Goal: Information Seeking & Learning: Learn about a topic

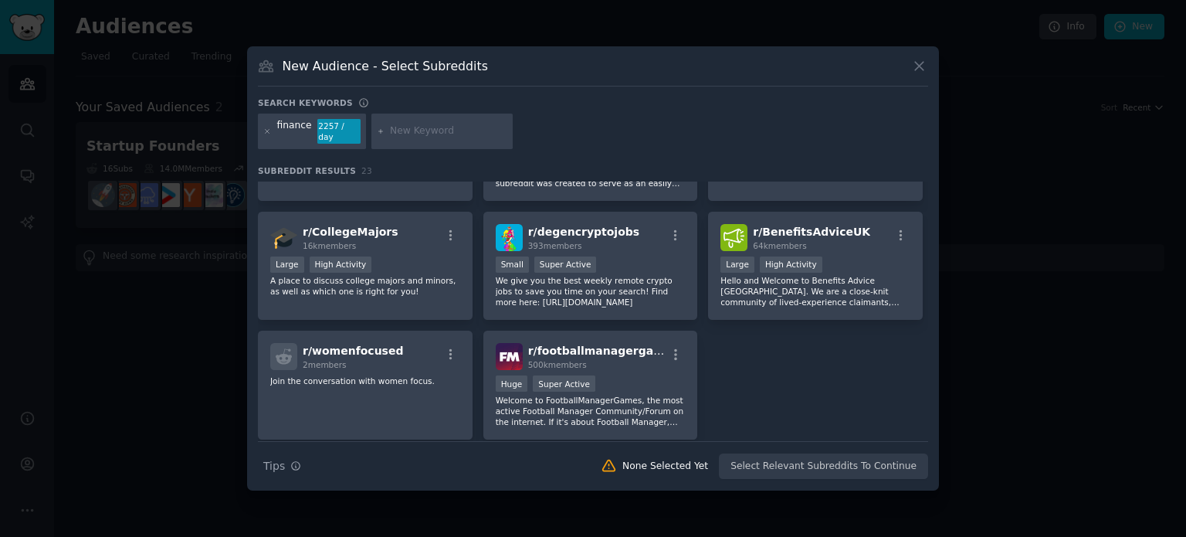
scroll to position [681, 0]
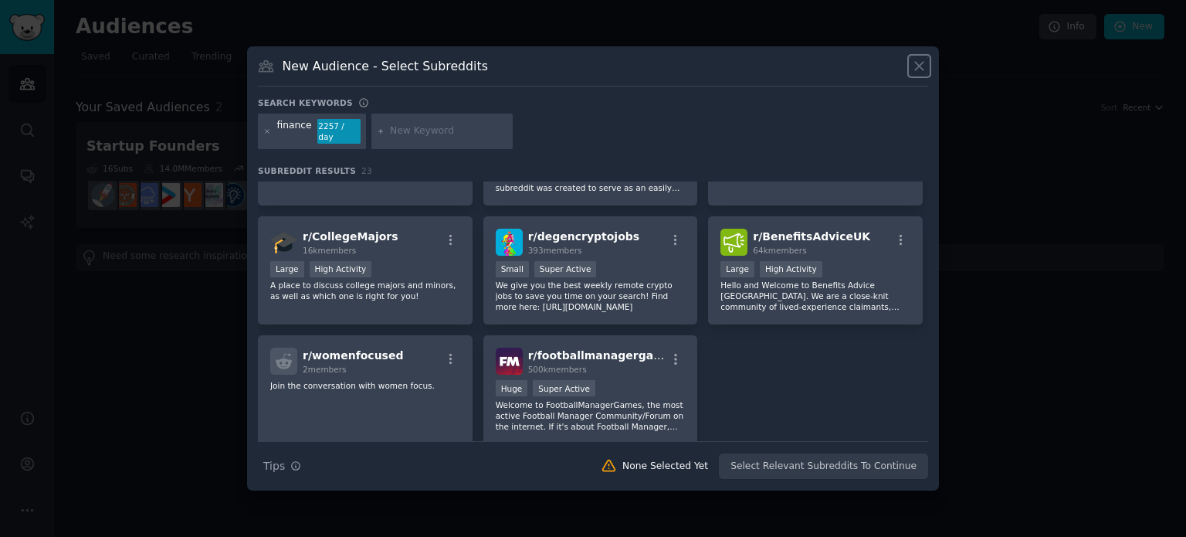
click at [917, 66] on icon at bounding box center [919, 66] width 16 height 16
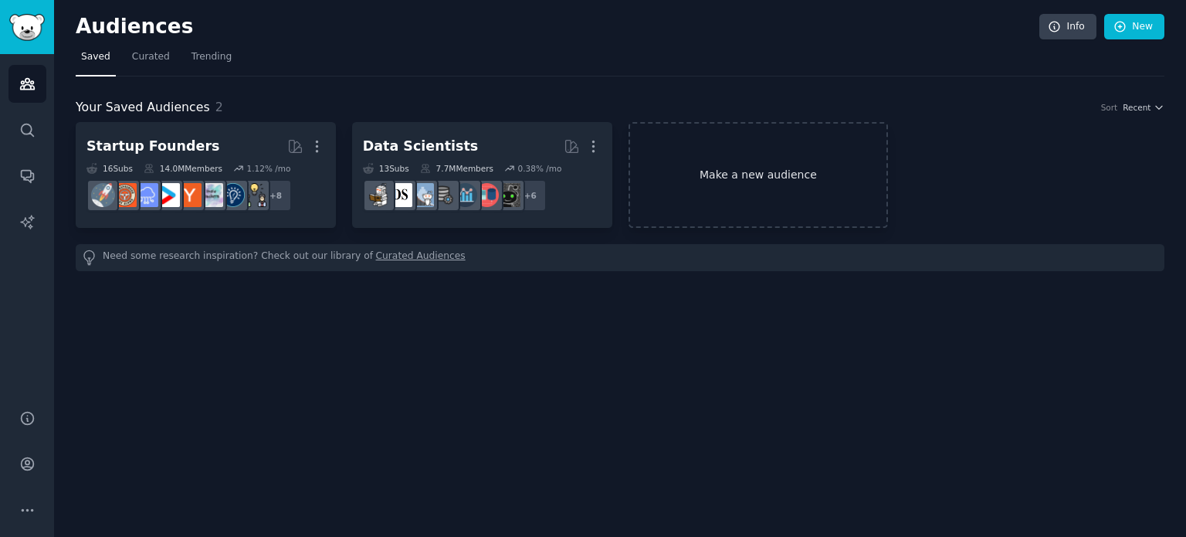
click at [766, 172] on link "Make a new audience" at bounding box center [758, 175] width 260 height 106
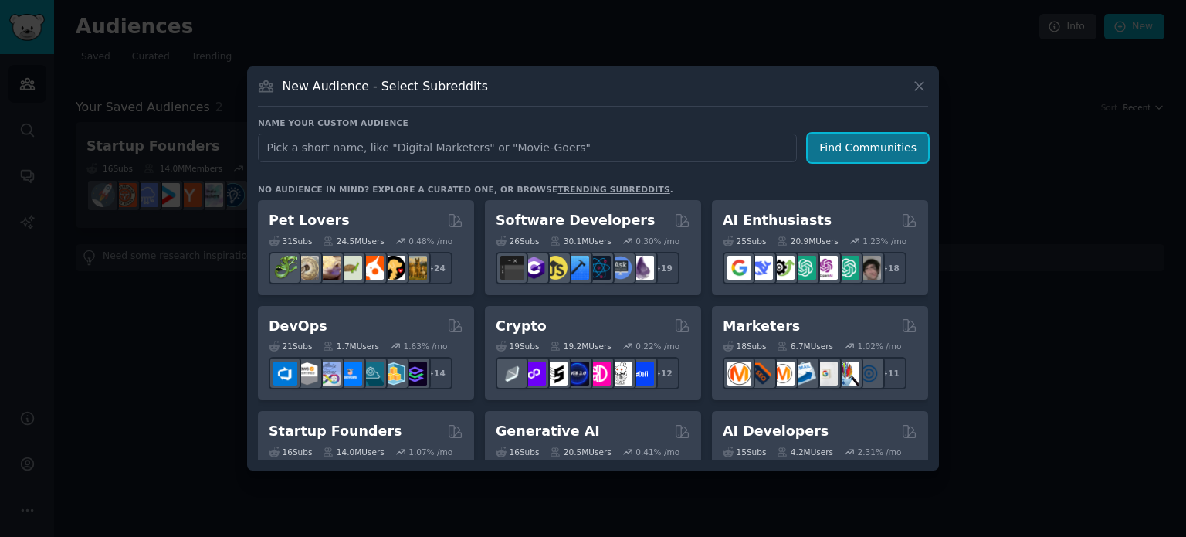
click at [841, 141] on button "Find Communities" at bounding box center [868, 148] width 120 height 29
click at [794, 175] on div "Name your custom audience Audience Name Find Communities No audience in mind? E…" at bounding box center [593, 288] width 670 height 342
click at [933, 231] on div "New Audience - Select Subreddits Name your custom audience Audience Name Find C…" at bounding box center [593, 268] width 692 height 404
click at [924, 77] on button at bounding box center [919, 86] width 18 height 18
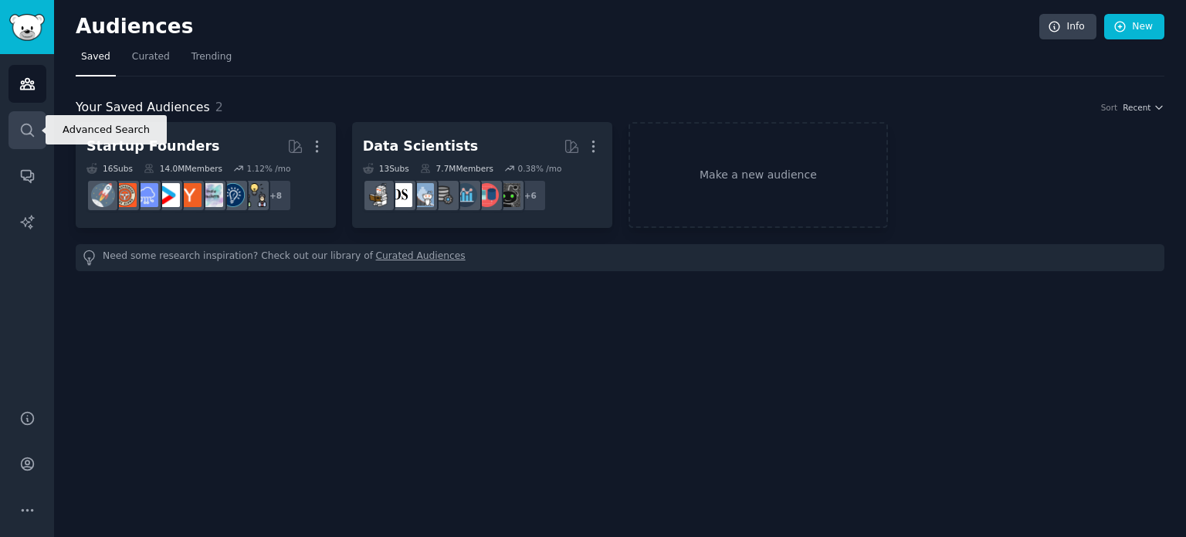
click at [31, 135] on icon "Sidebar" at bounding box center [27, 130] width 16 height 16
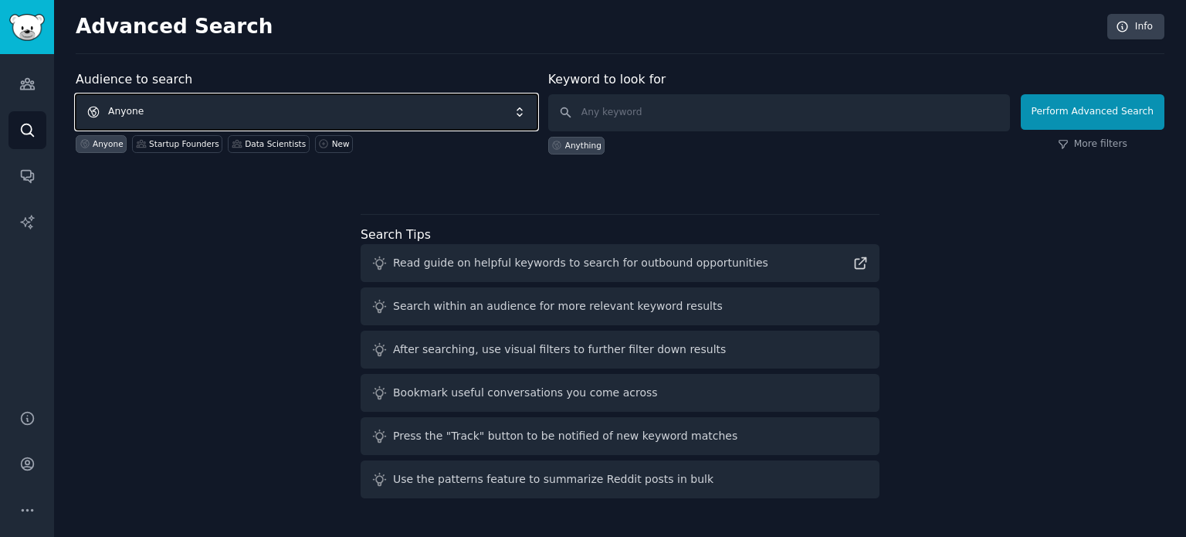
click at [349, 110] on span "Anyone" at bounding box center [307, 112] width 462 height 36
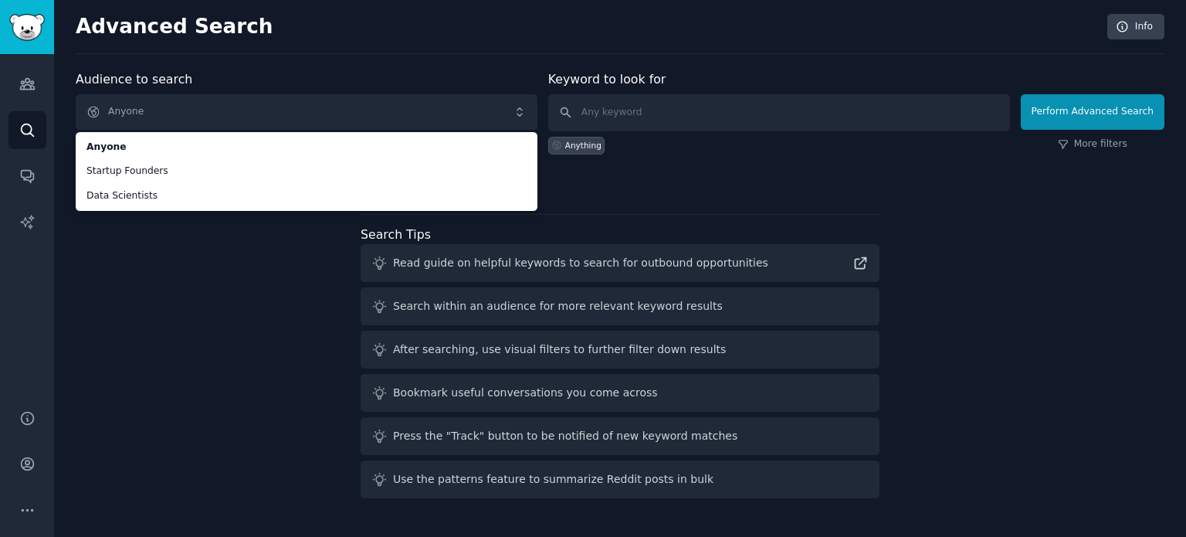
click at [892, 167] on div "Audience to search Anyone Anyone Startup Founders Data Scientists Anyone Startu…" at bounding box center [620, 128] width 1089 height 117
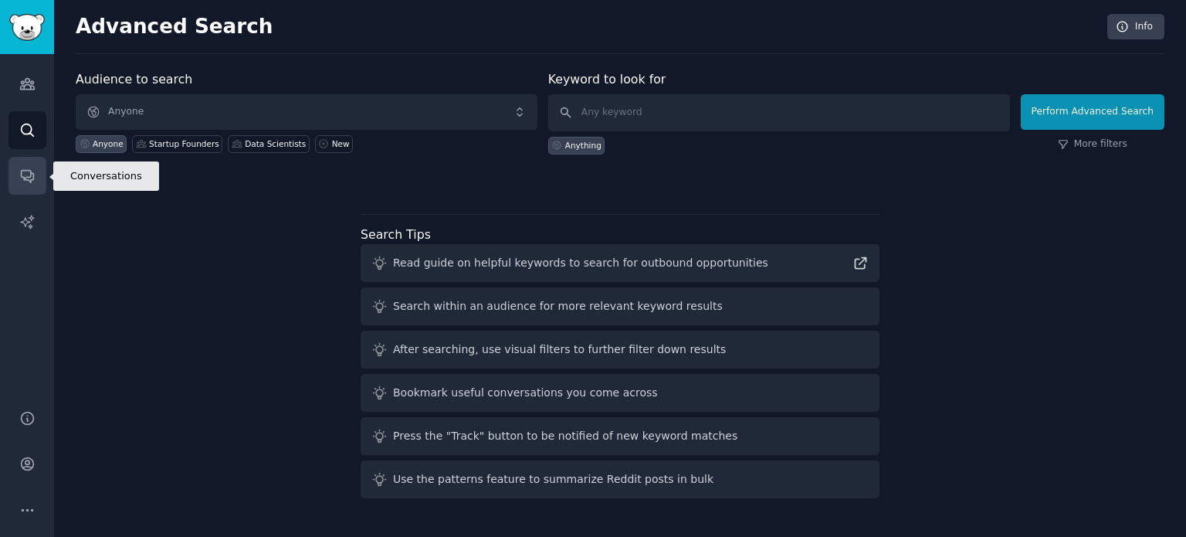
click at [29, 174] on icon "Sidebar" at bounding box center [27, 176] width 16 height 16
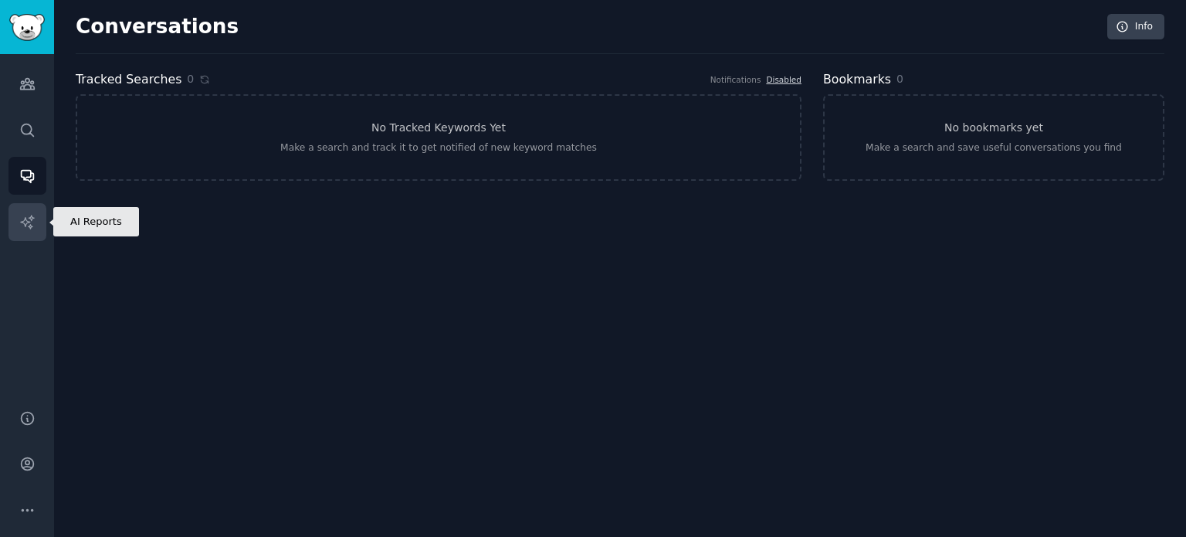
click at [32, 221] on icon "Sidebar" at bounding box center [27, 222] width 16 height 16
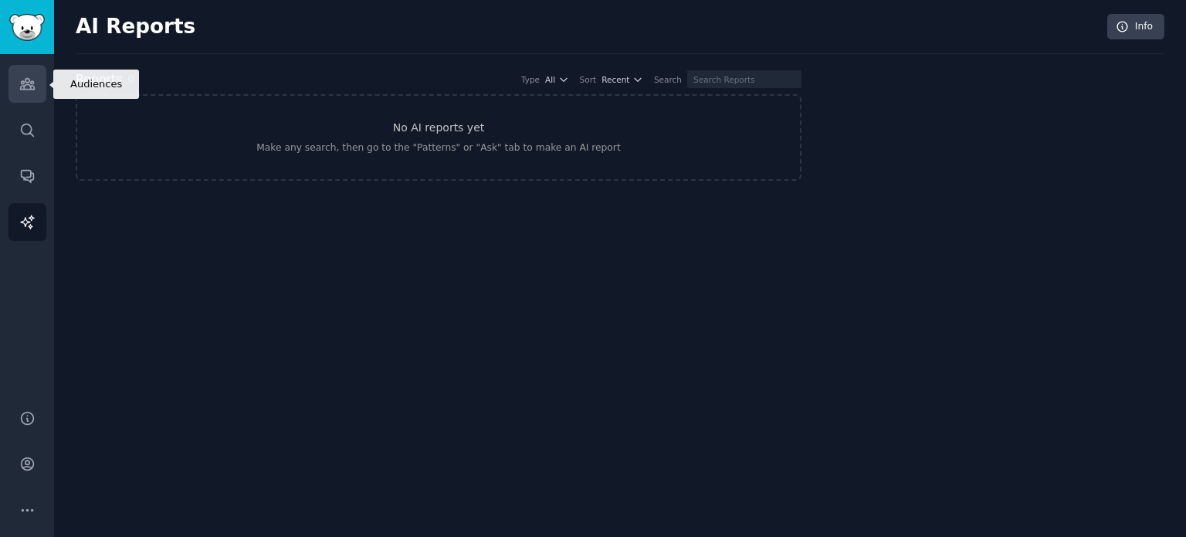
click at [22, 97] on link "Audiences" at bounding box center [27, 84] width 38 height 38
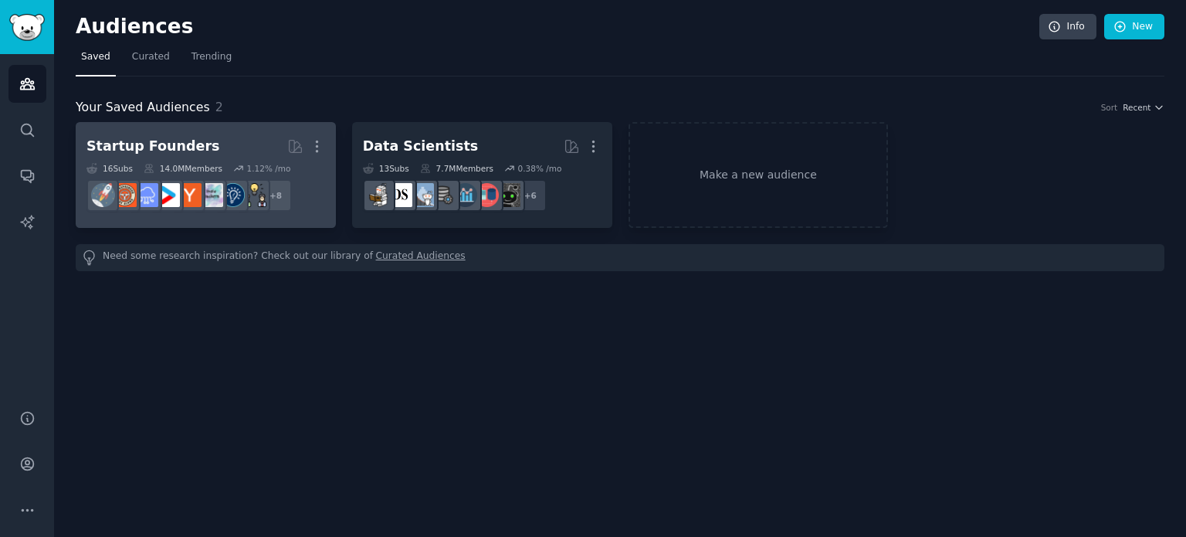
click at [203, 144] on h2 "Startup Founders More" at bounding box center [205, 146] width 239 height 27
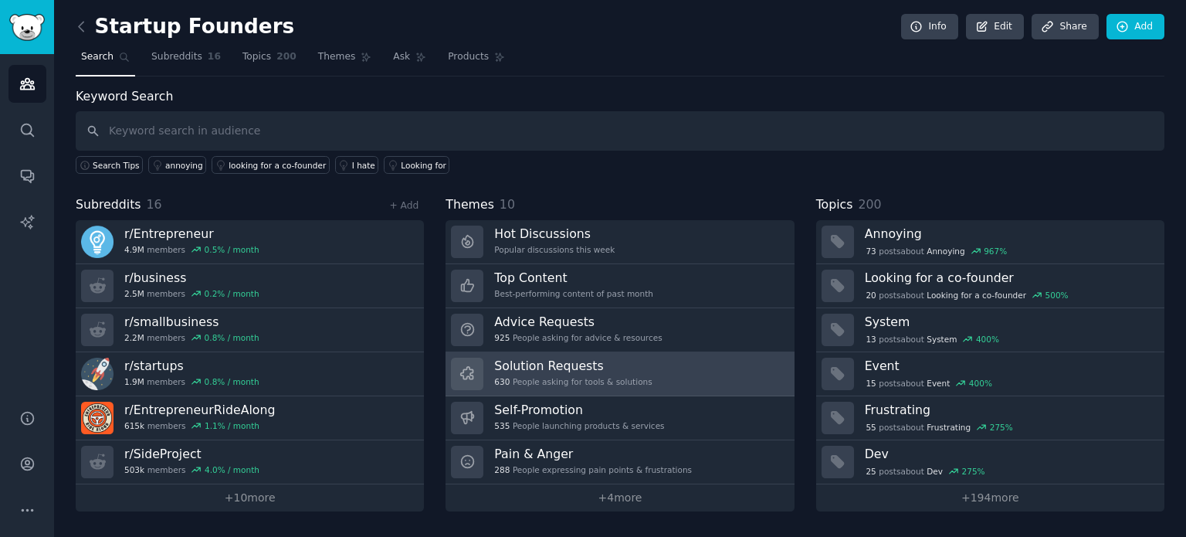
click at [550, 357] on h3 "Solution Requests" at bounding box center [572, 365] width 157 height 16
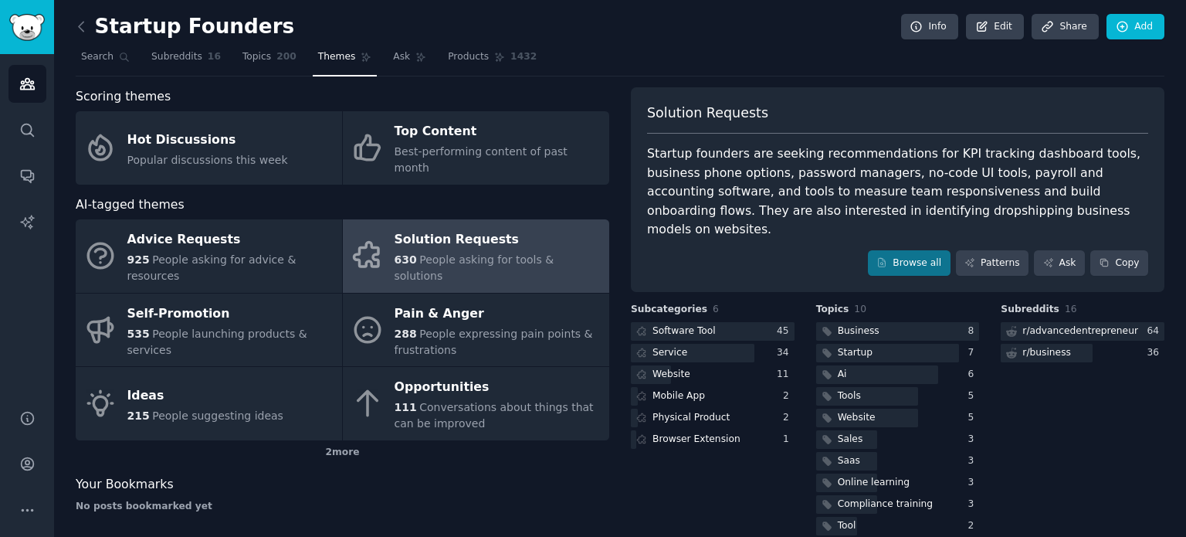
click at [513, 228] on div "Solution Requests" at bounding box center [497, 240] width 207 height 25
click at [1121, 322] on div "r/ advancedentrepreneur" at bounding box center [1071, 331] width 140 height 19
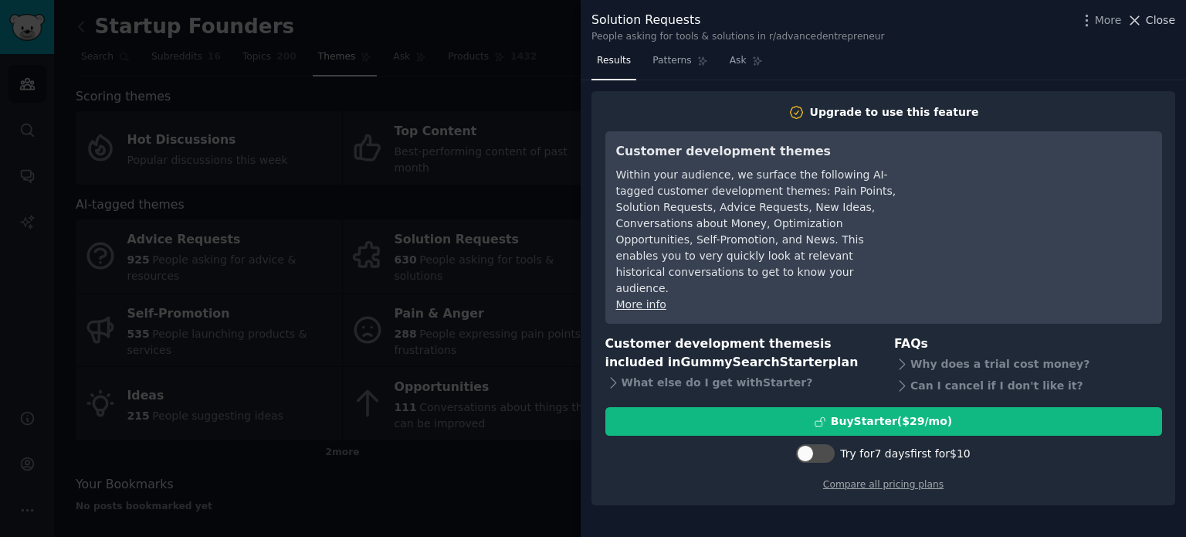
click at [1169, 20] on span "Close" at bounding box center [1160, 20] width 29 height 16
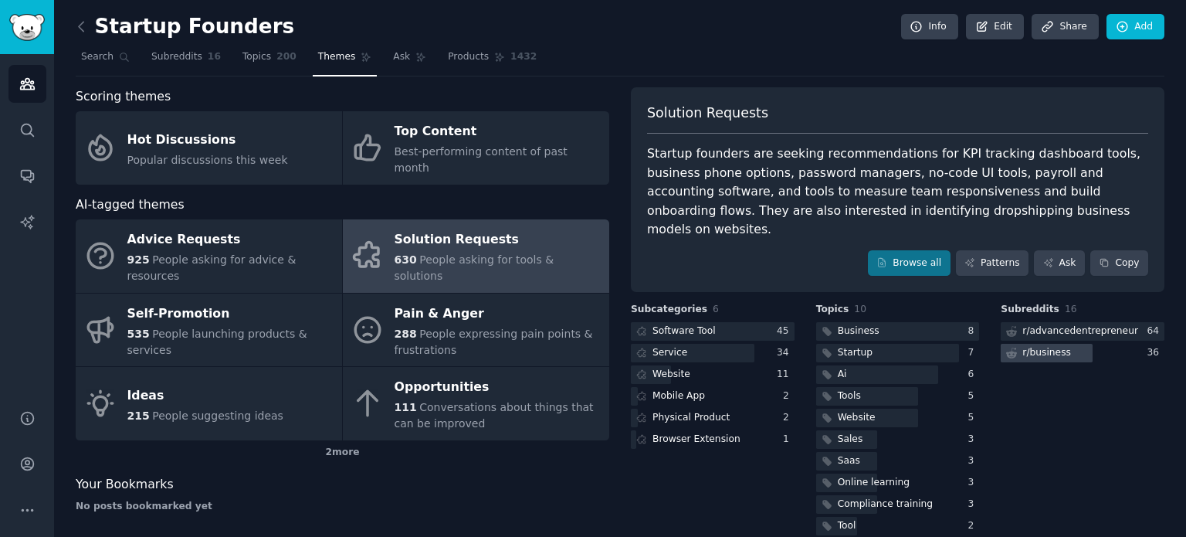
click at [1047, 346] on div "r/ business" at bounding box center [1046, 353] width 49 height 14
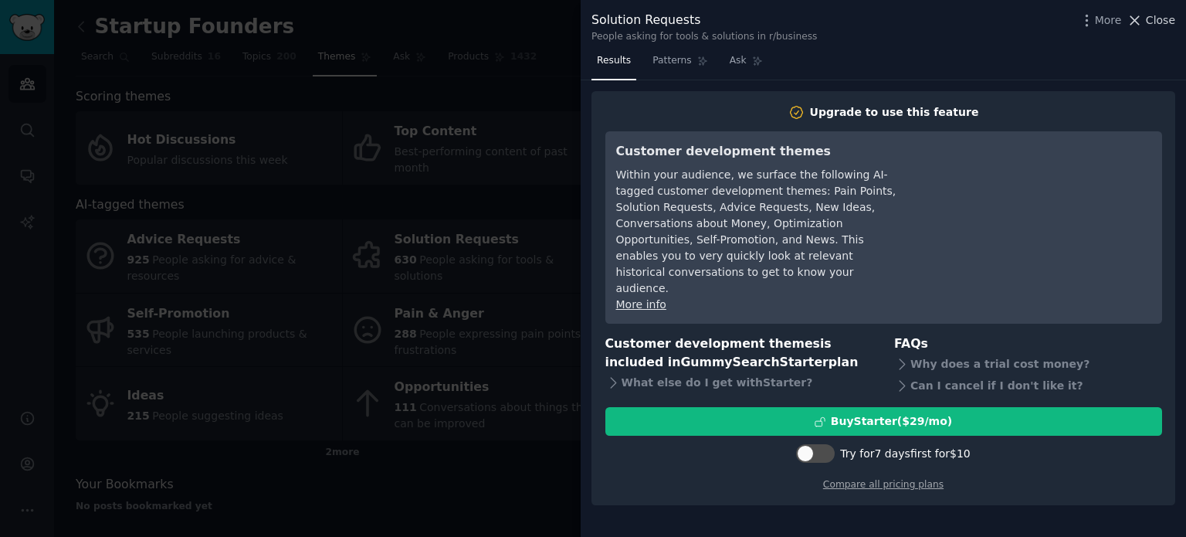
click at [1158, 18] on span "Close" at bounding box center [1160, 20] width 29 height 16
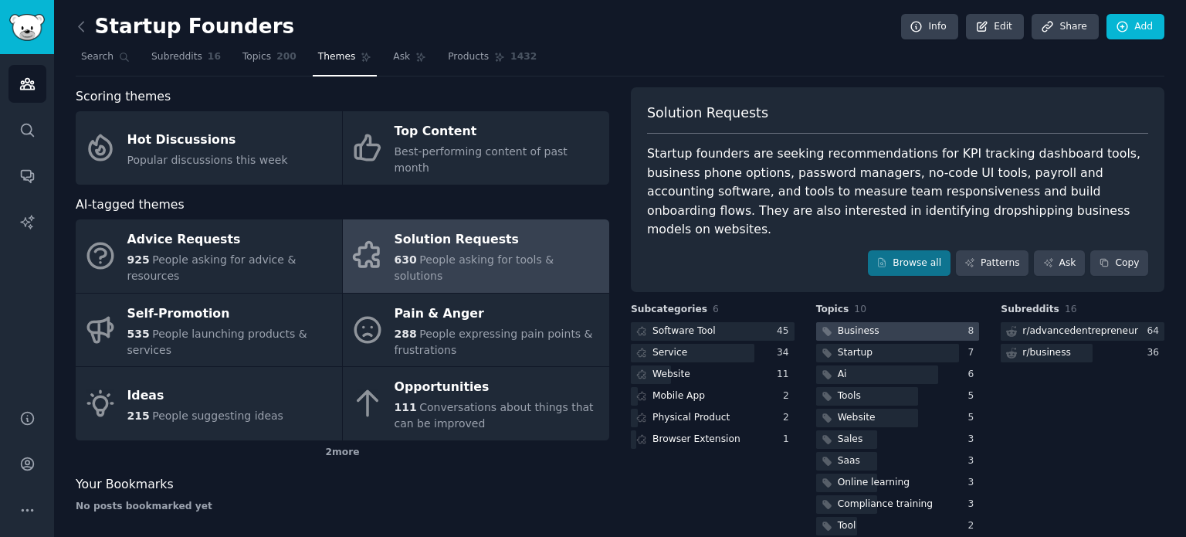
click at [857, 324] on div "Business" at bounding box center [859, 331] width 42 height 14
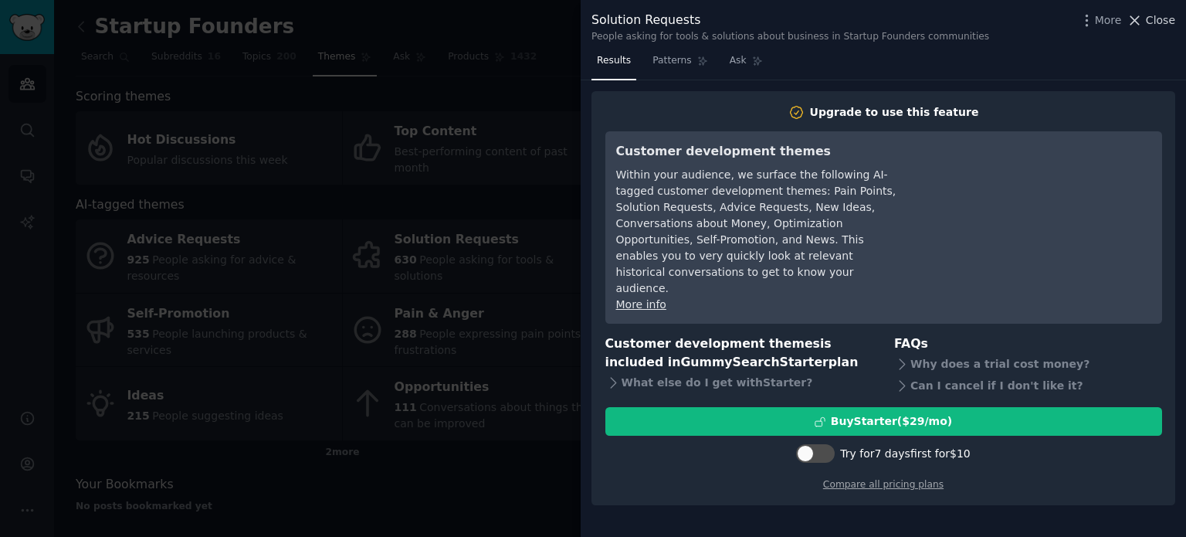
click at [1153, 15] on span "Close" at bounding box center [1160, 20] width 29 height 16
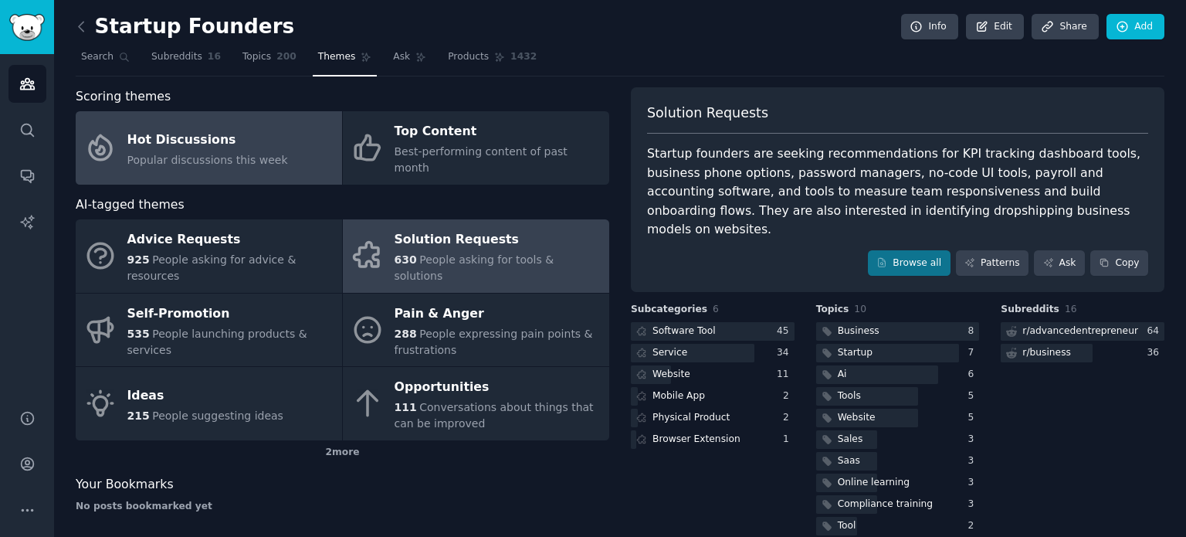
click at [276, 121] on link "Hot Discussions Popular discussions this week" at bounding box center [209, 147] width 266 height 73
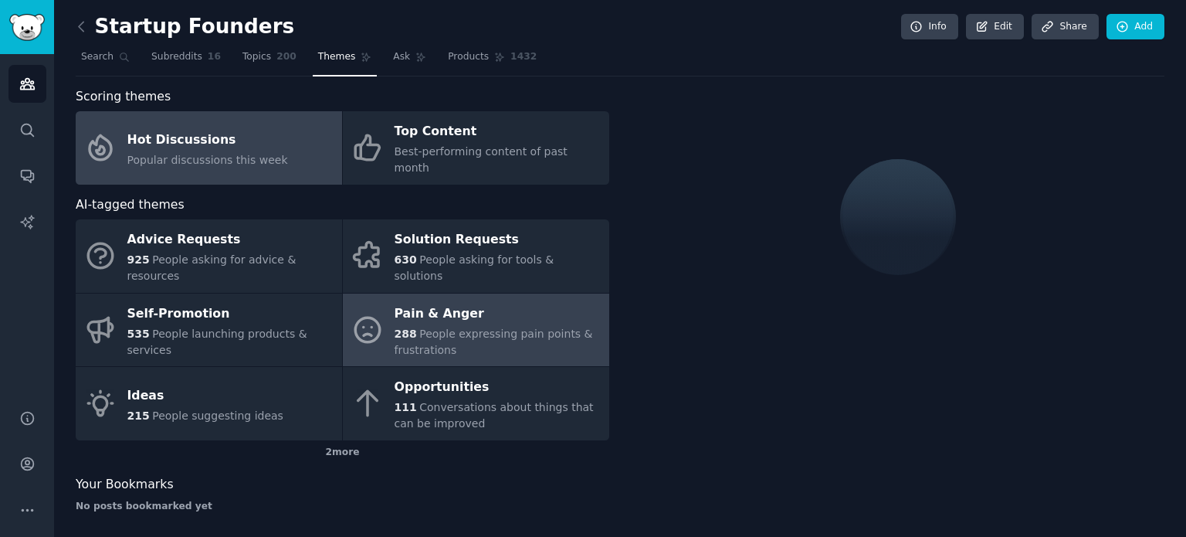
click at [401, 327] on span "288" at bounding box center [405, 333] width 22 height 12
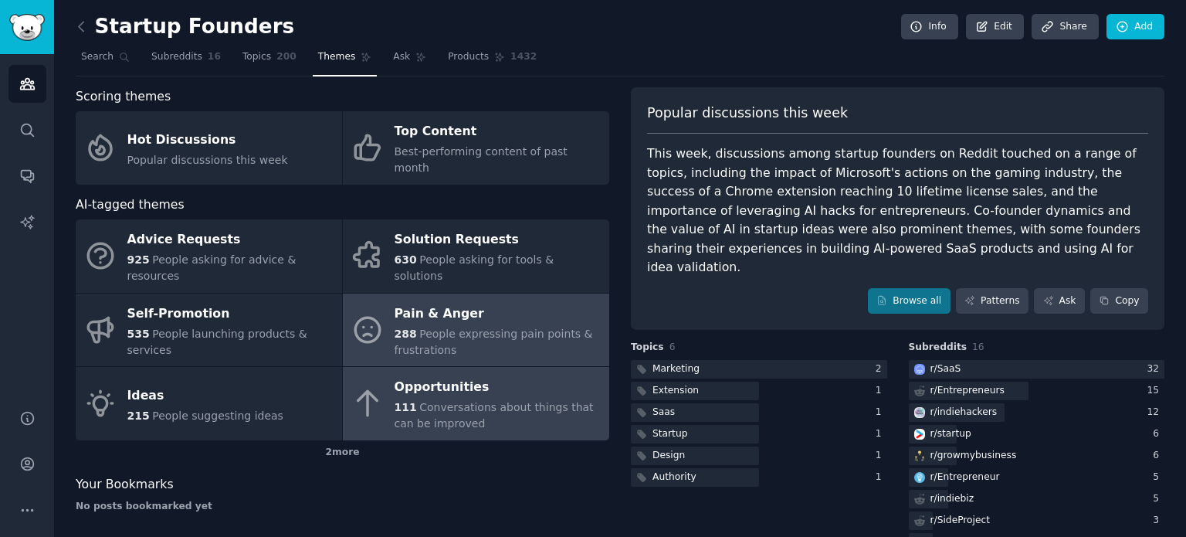
click at [452, 401] on span "Conversations about things that can be improved" at bounding box center [493, 415] width 199 height 29
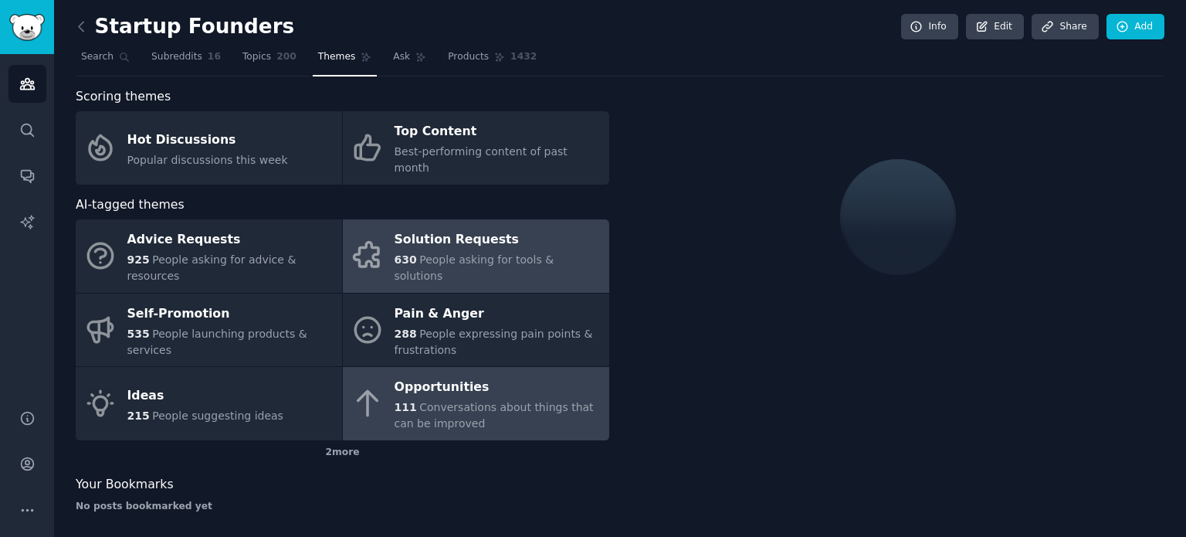
click at [436, 228] on div "Solution Requests" at bounding box center [497, 240] width 207 height 25
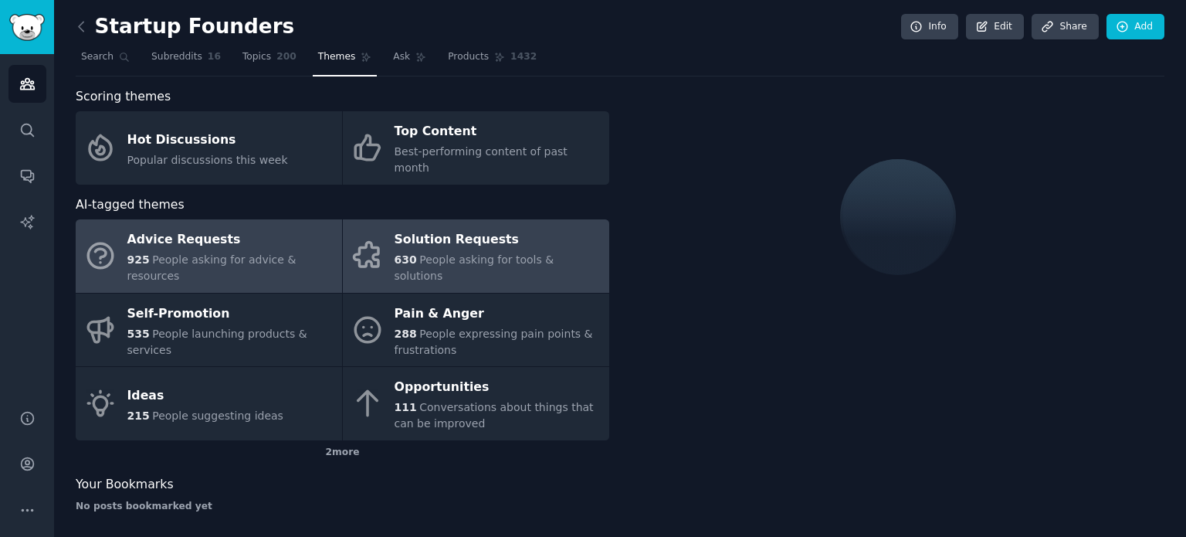
click at [246, 228] on div "Advice Requests" at bounding box center [230, 240] width 207 height 25
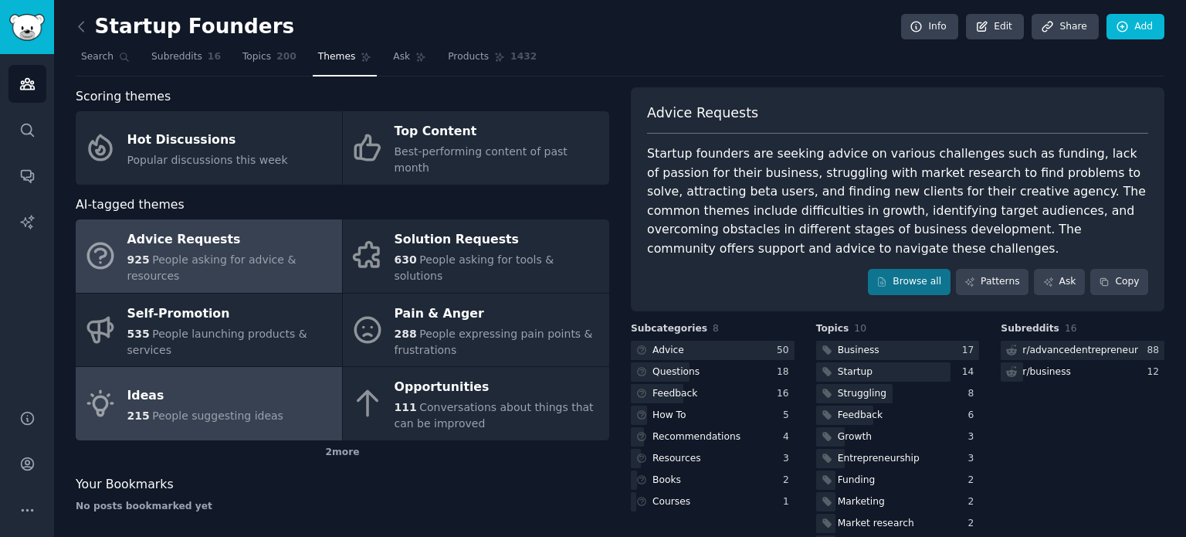
click at [235, 383] on div "Ideas" at bounding box center [205, 395] width 156 height 25
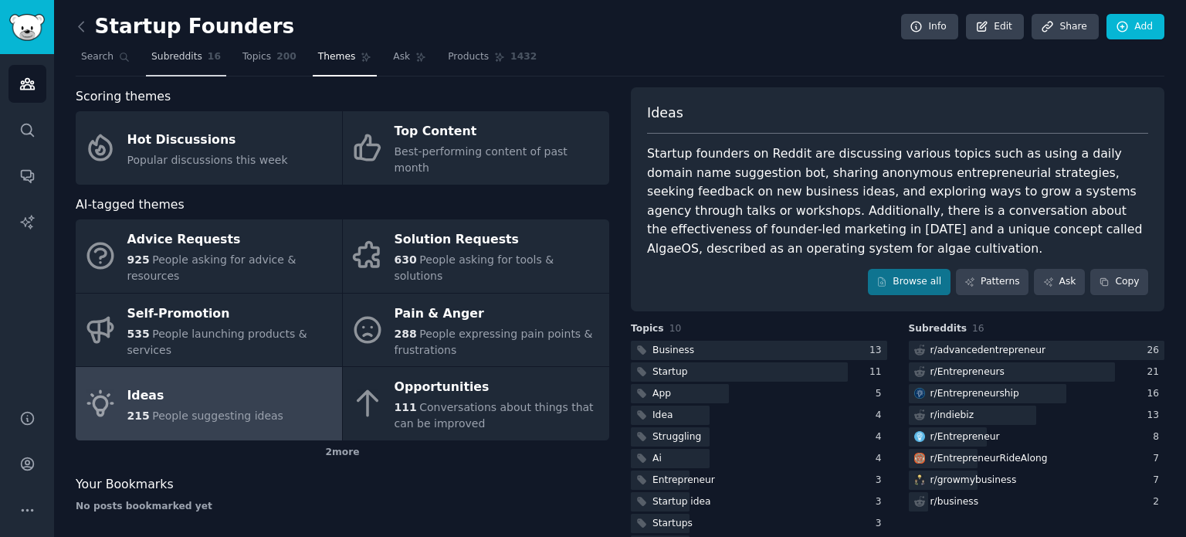
click at [186, 68] on link "Subreddits 16" at bounding box center [186, 61] width 80 height 32
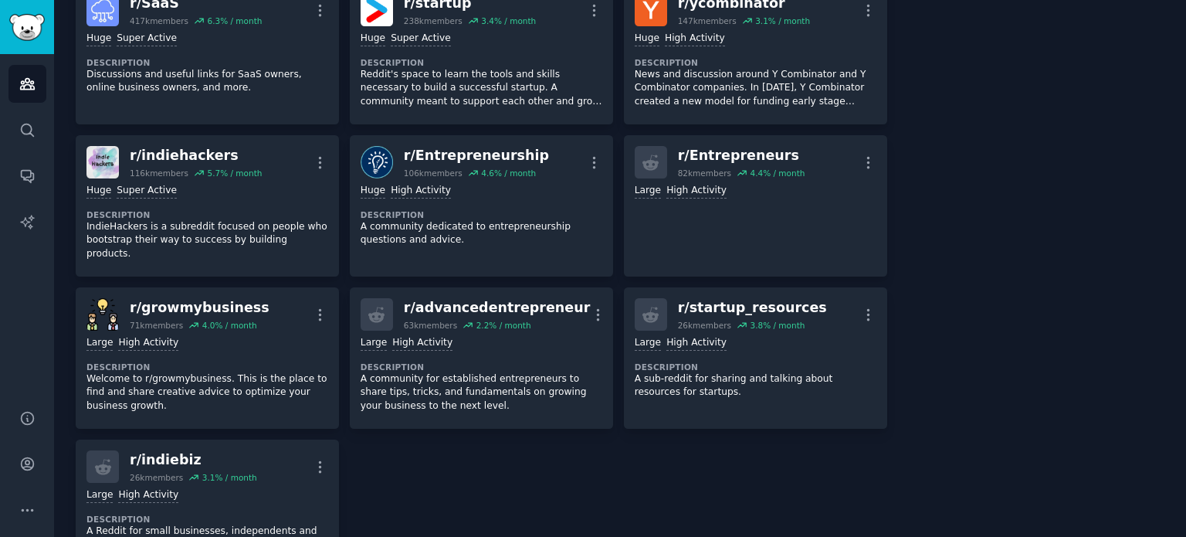
scroll to position [401, 0]
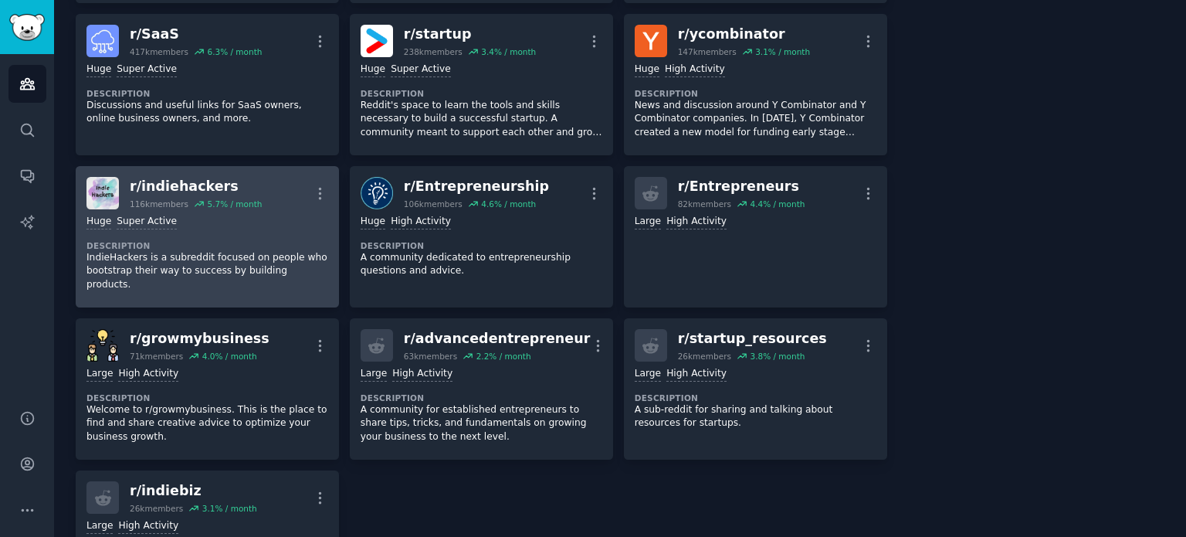
click at [252, 210] on div "Huge Super Active Description IndieHackers is a subreddit focused on people who…" at bounding box center [207, 252] width 242 height 87
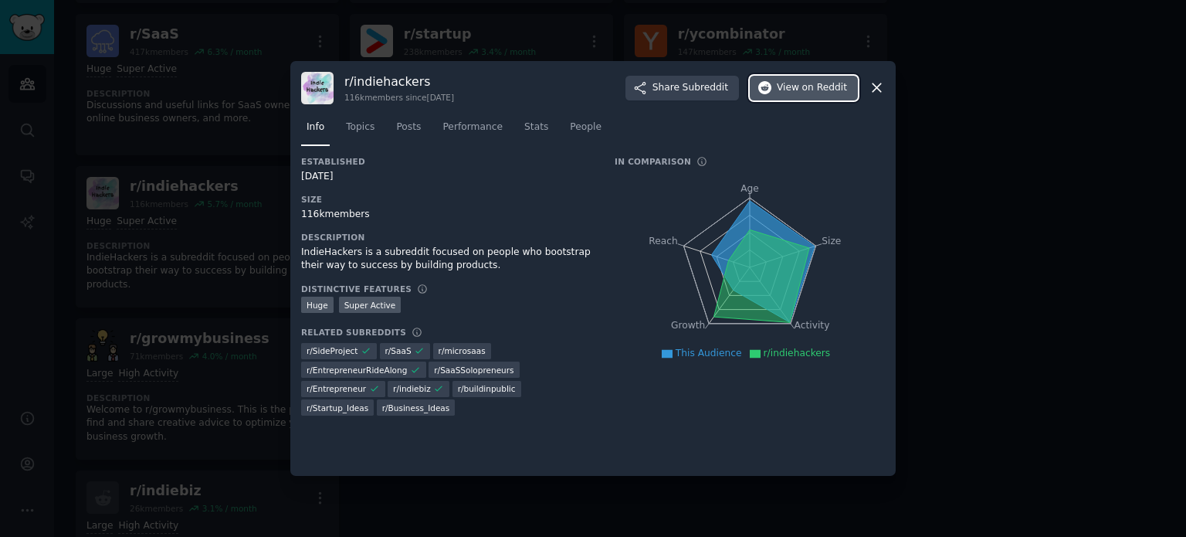
click at [780, 77] on button "View on Reddit" at bounding box center [804, 88] width 108 height 25
click at [792, 96] on button "View on Reddit" at bounding box center [804, 88] width 108 height 25
click at [872, 87] on icon at bounding box center [877, 88] width 16 height 16
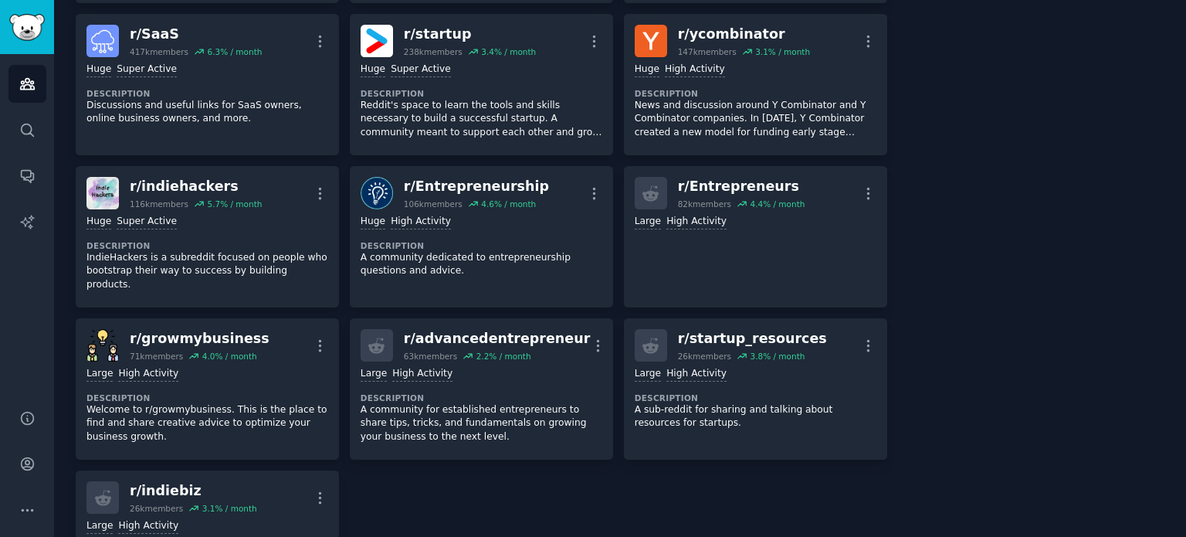
drag, startPoint x: 1185, startPoint y: 195, endPoint x: 1185, endPoint y: 174, distance: 21.6
click at [1185, 174] on main "Startup Founders Info Edit Share Add Search Subreddits 16 Topics 200 Themes Ask…" at bounding box center [620, 268] width 1132 height 537
drag, startPoint x: 1185, startPoint y: 174, endPoint x: 1183, endPoint y: 166, distance: 7.9
click at [1183, 166] on main "Startup Founders Info Edit Share Add Search Subreddits 16 Topics 200 Themes Ask…" at bounding box center [620, 268] width 1132 height 537
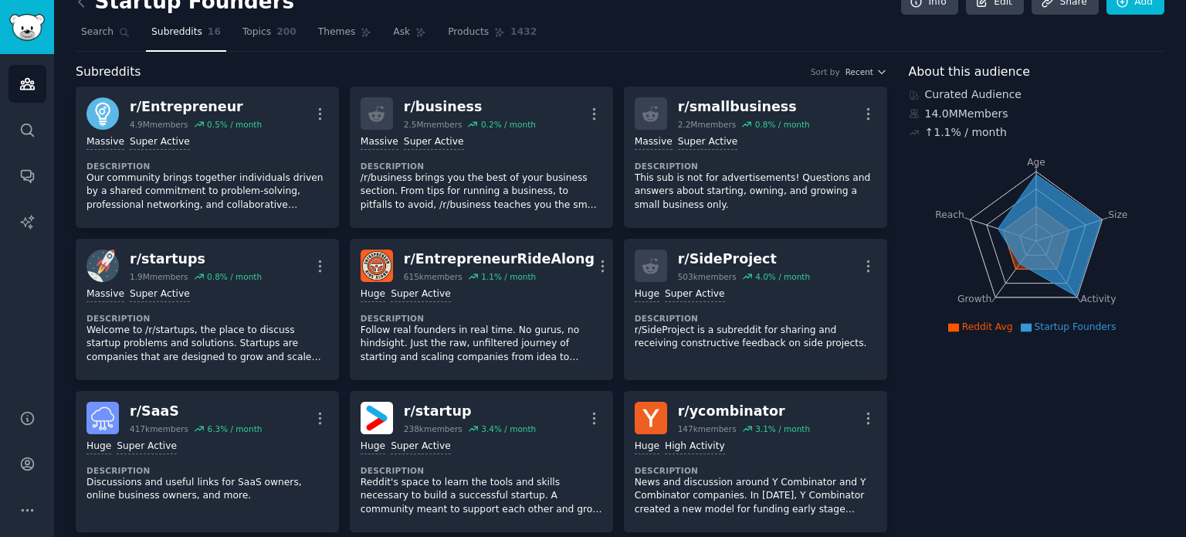
scroll to position [16, 0]
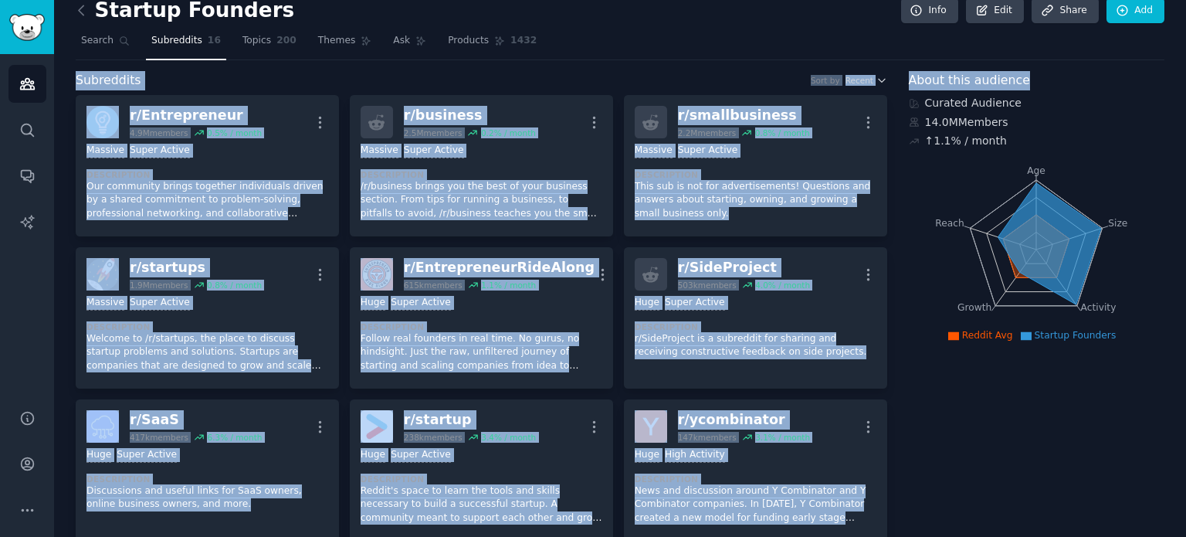
drag, startPoint x: 1185, startPoint y: 49, endPoint x: 1183, endPoint y: 88, distance: 38.6
click at [1183, 88] on main "Startup Founders Info Edit Share Add Search Subreddits 16 Topics 200 Themes Ask…" at bounding box center [620, 268] width 1132 height 537
click at [1143, 86] on h2 "About this audience" at bounding box center [1037, 80] width 256 height 19
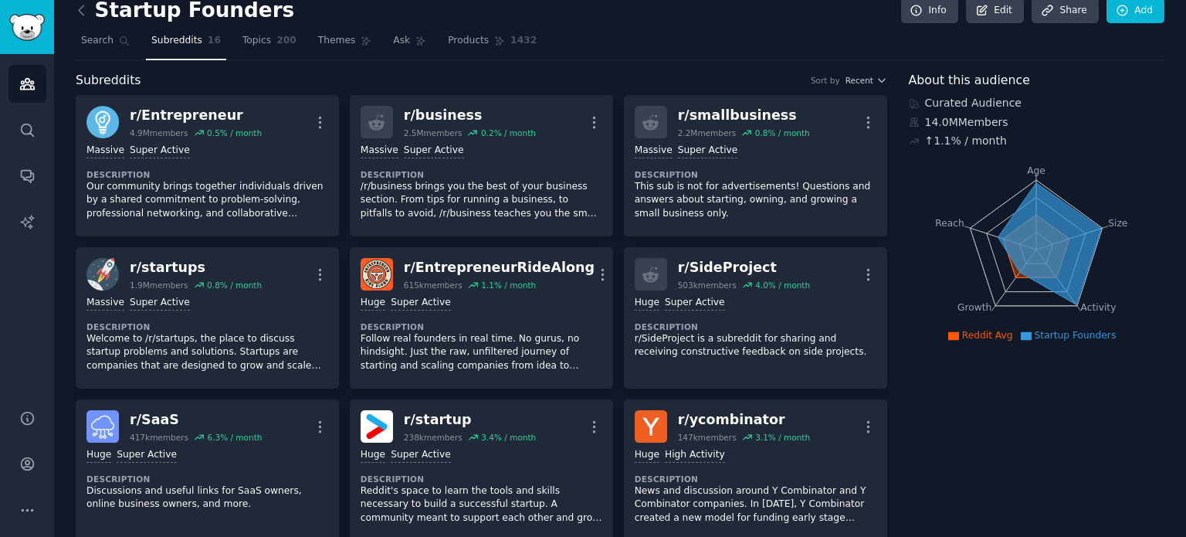
drag, startPoint x: 1185, startPoint y: 86, endPoint x: 1185, endPoint y: 104, distance: 18.5
click at [1185, 104] on main "Startup Founders Info Edit Share Add Search Subreddits 16 Topics 200 Themes Ask…" at bounding box center [620, 268] width 1132 height 537
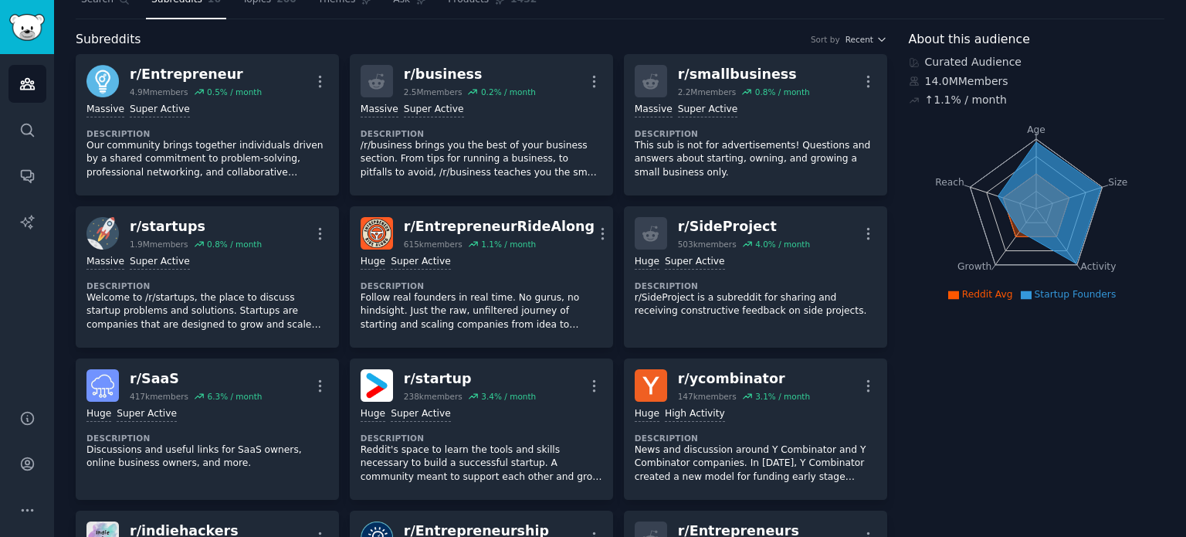
scroll to position [53, 0]
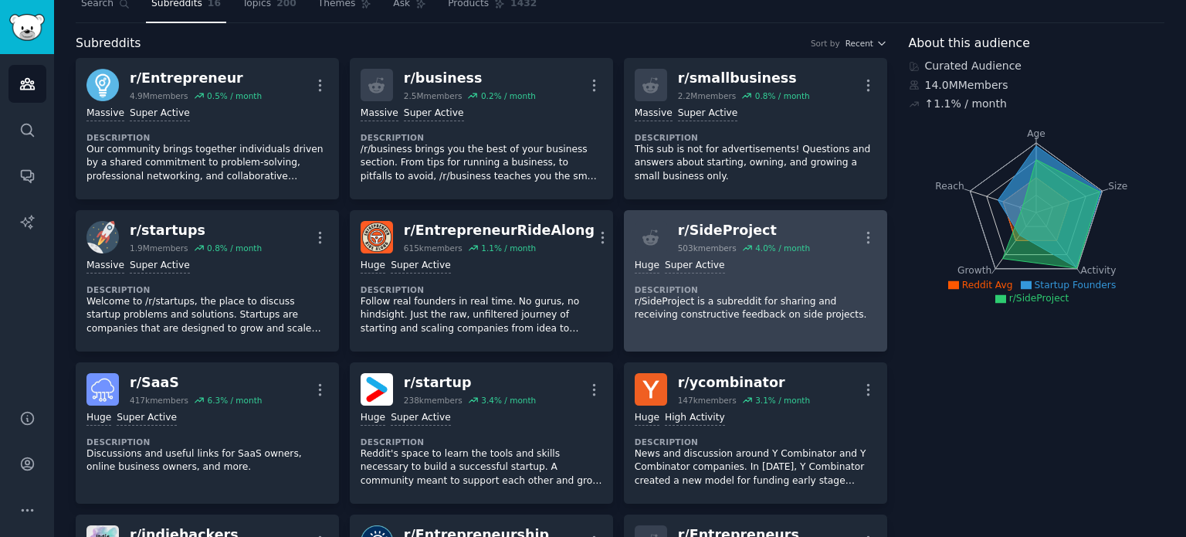
click at [812, 284] on dt "Description" at bounding box center [756, 289] width 242 height 11
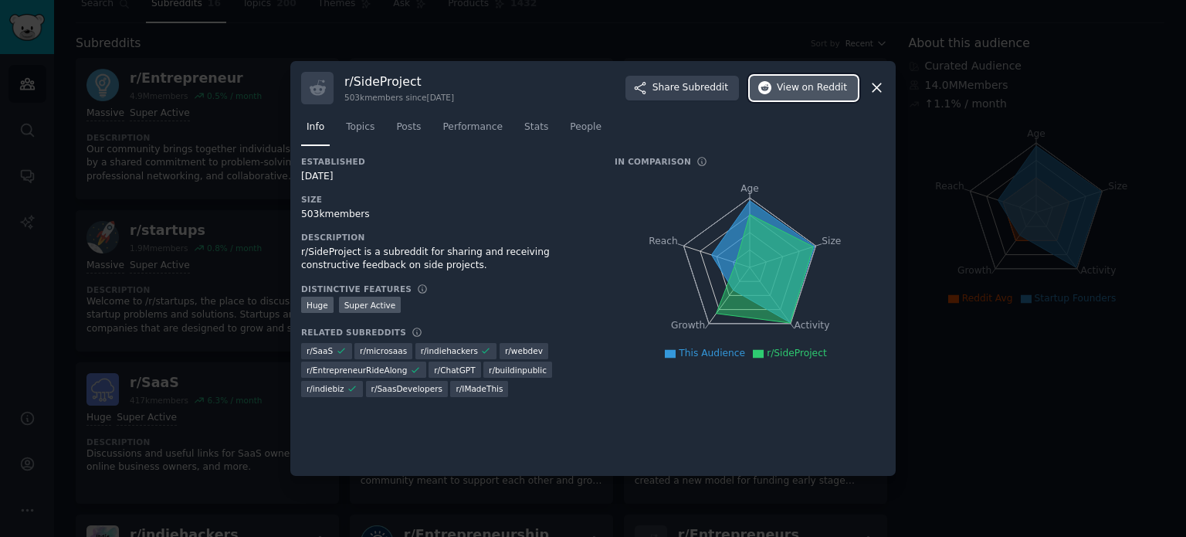
click at [803, 86] on span "View on Reddit" at bounding box center [812, 88] width 70 height 14
click at [880, 83] on icon at bounding box center [877, 88] width 16 height 16
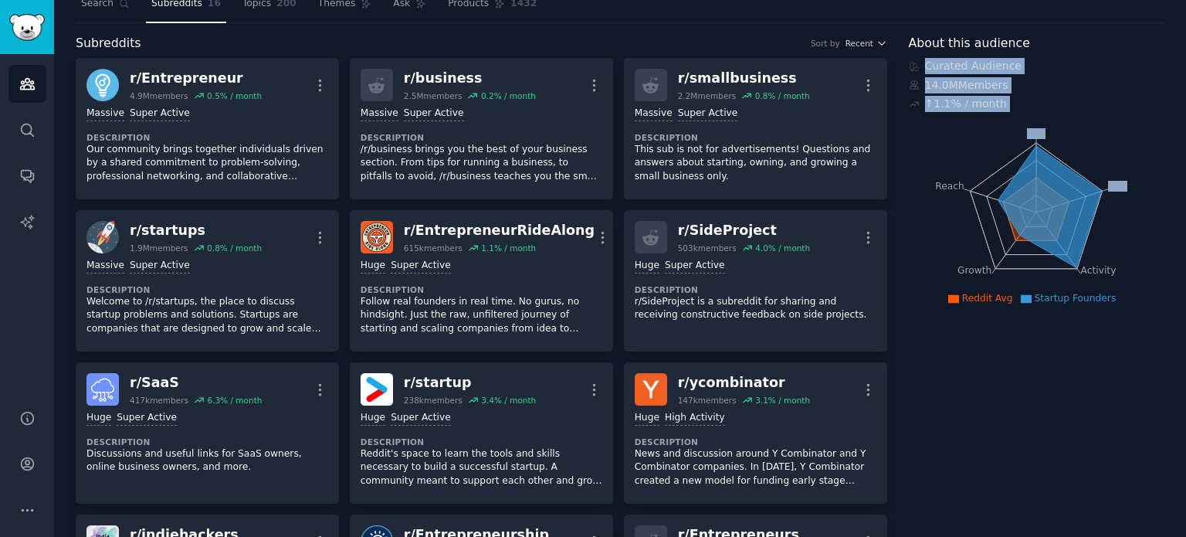
drag, startPoint x: 1180, startPoint y: 112, endPoint x: 1185, endPoint y: 46, distance: 65.8
click at [1185, 46] on main "Startup Founders Info Edit Share Add Search Subreddits 16 Topics 200 Themes Ask…" at bounding box center [620, 268] width 1132 height 537
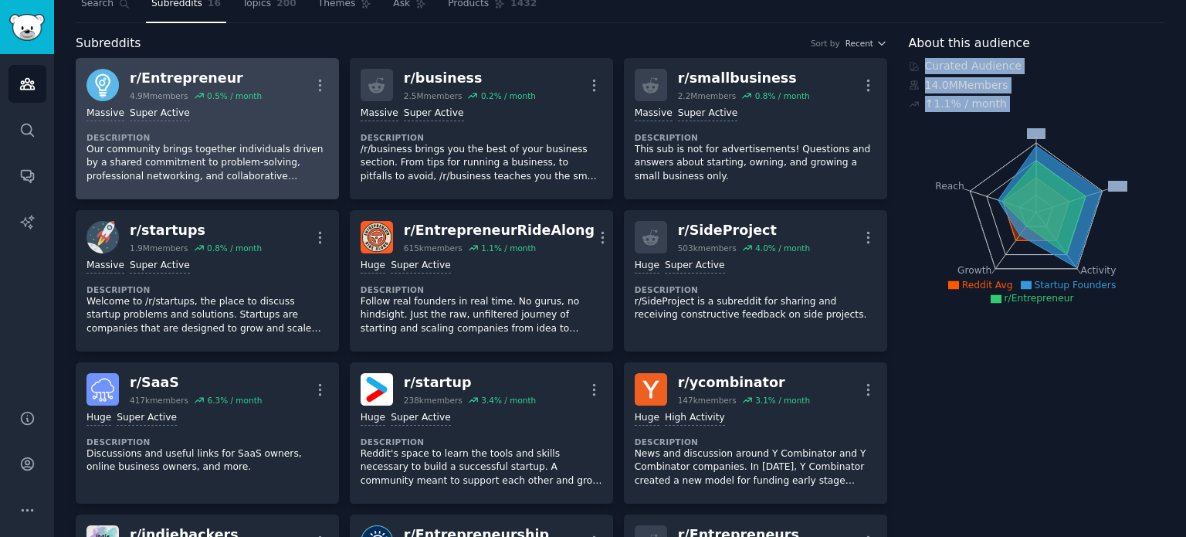
click at [219, 109] on div "Massive Super Active" at bounding box center [207, 114] width 242 height 15
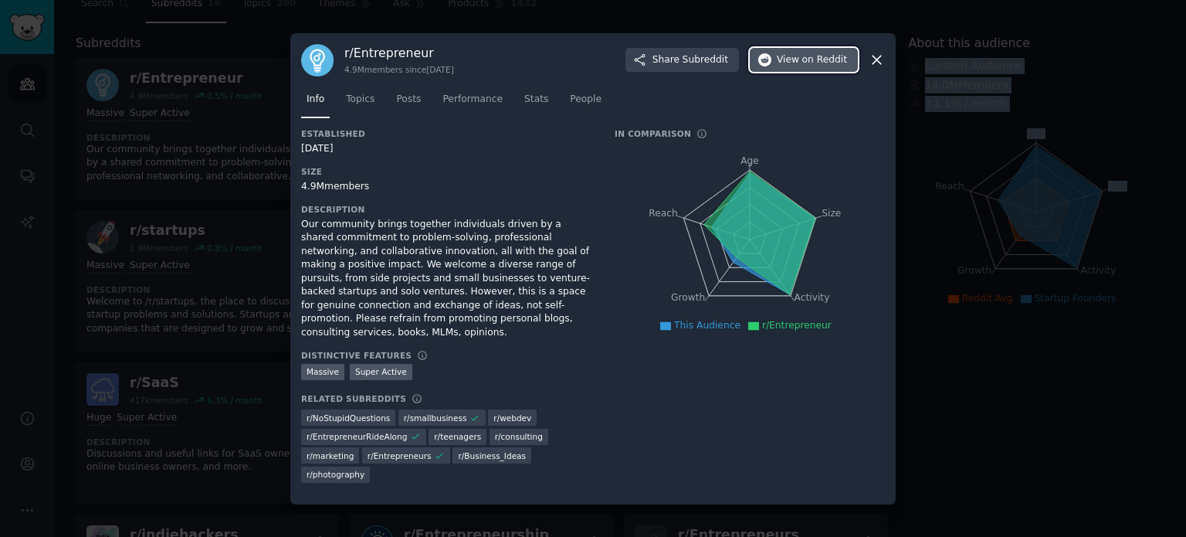
click at [818, 67] on span "on Reddit" at bounding box center [824, 60] width 45 height 14
click at [877, 68] on icon at bounding box center [877, 60] width 16 height 16
click at [880, 68] on icon at bounding box center [877, 60] width 16 height 16
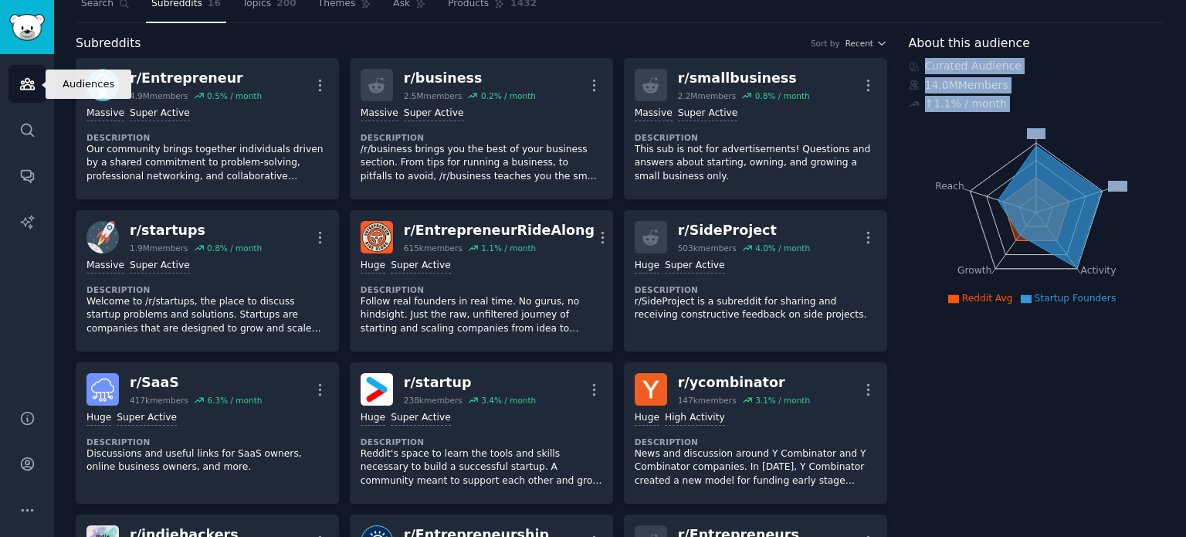
click at [28, 80] on icon "Sidebar" at bounding box center [27, 84] width 14 height 11
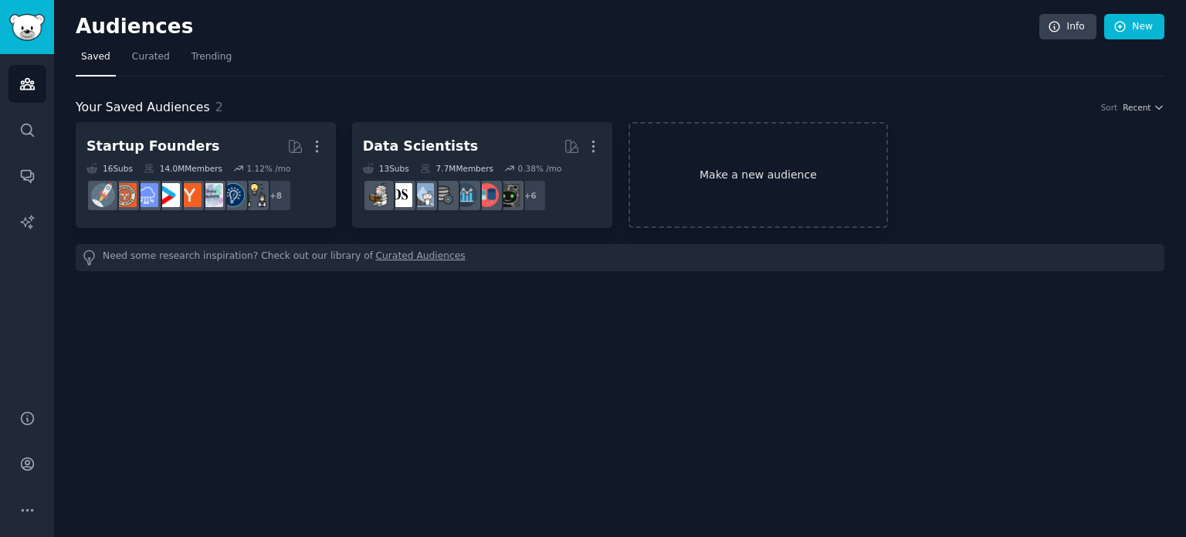
click at [814, 184] on link "Make a new audience" at bounding box center [758, 175] width 260 height 106
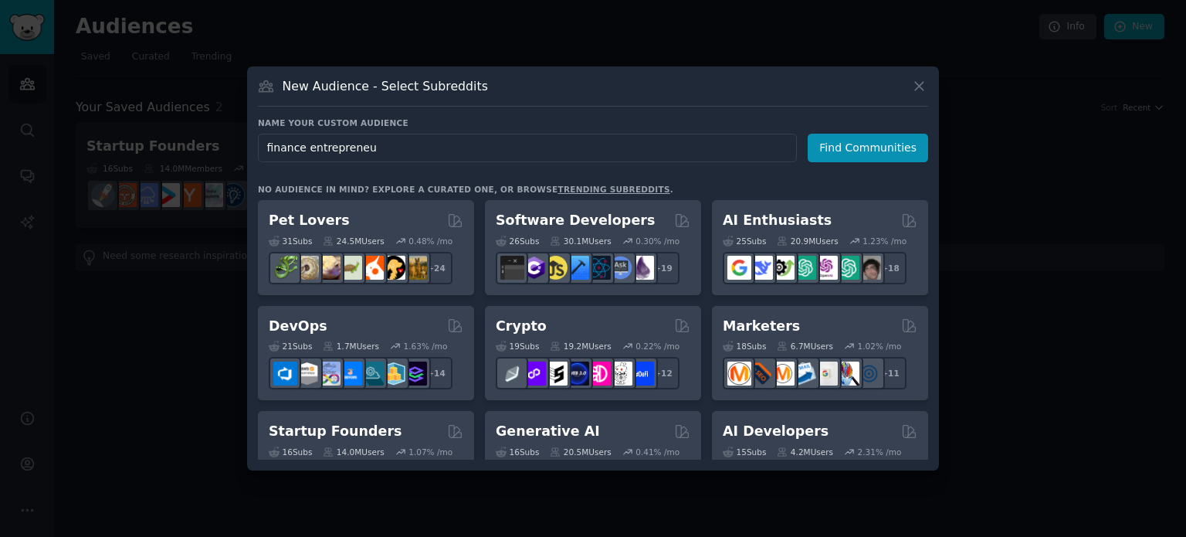
type input "finance entrepreneur"
click button "Find Communities" at bounding box center [868, 148] width 120 height 29
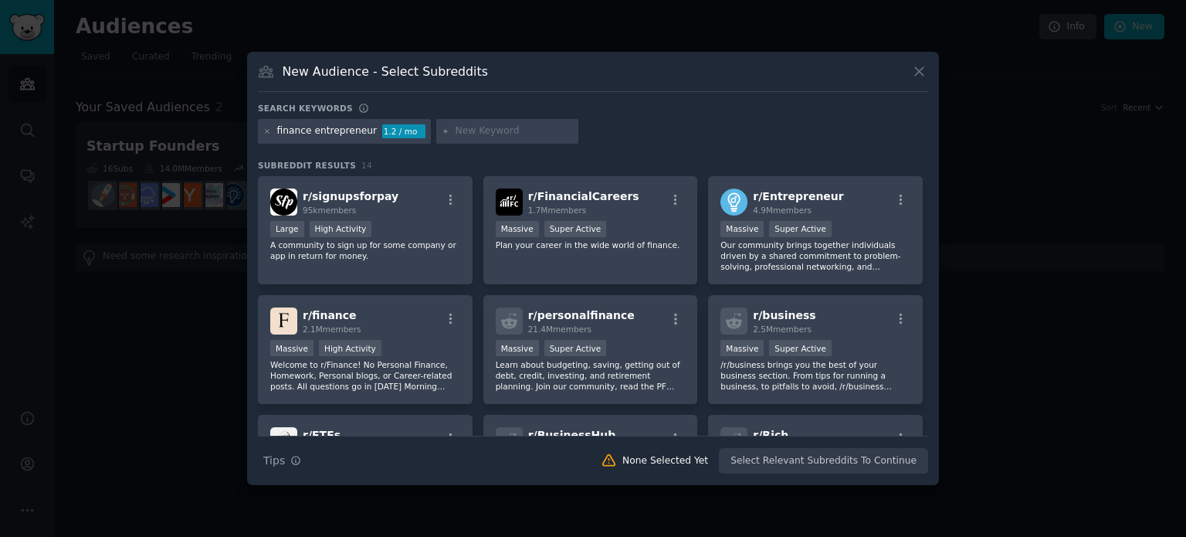
drag, startPoint x: 927, startPoint y: 197, endPoint x: 926, endPoint y: 214, distance: 17.0
click at [926, 214] on div "r/ signupsforpay 95k members Large High Activity A community to sign up for som…" at bounding box center [593, 305] width 670 height 259
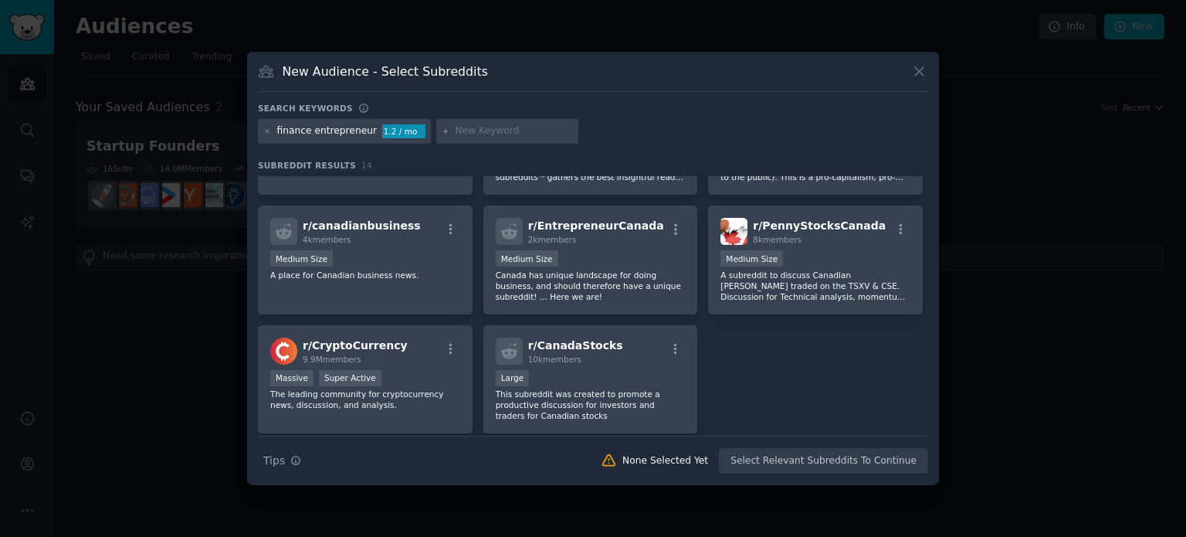
scroll to position [330, 0]
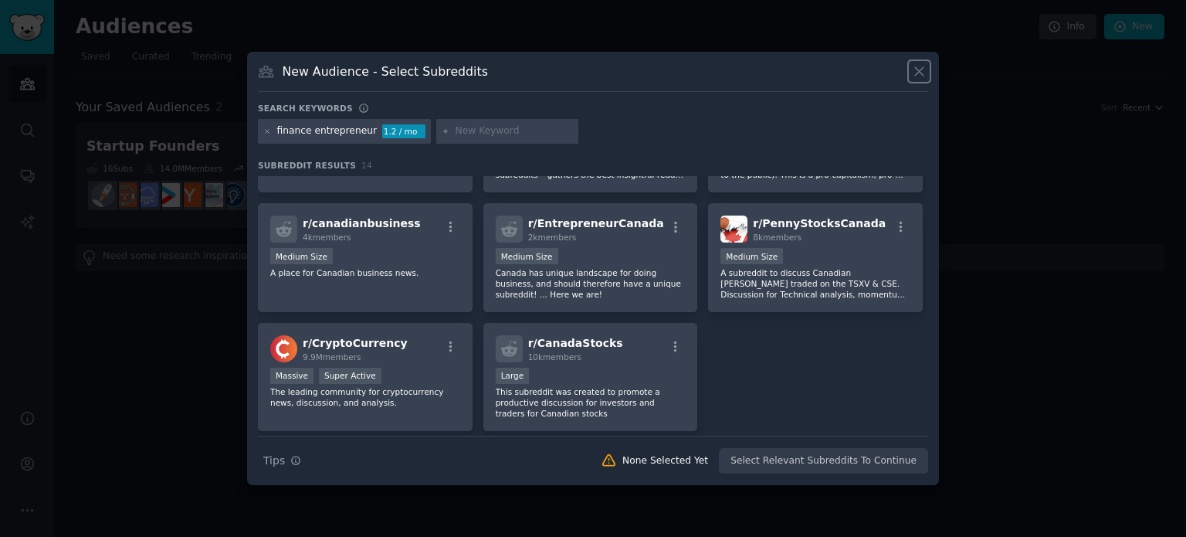
click at [914, 70] on icon at bounding box center [919, 71] width 16 height 16
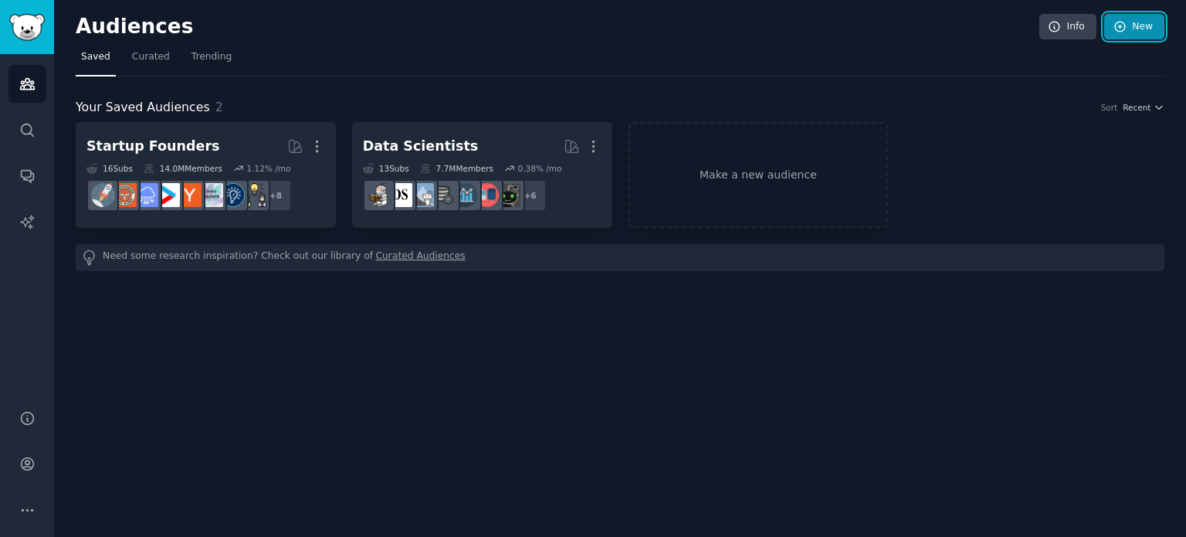
click at [1133, 28] on link "New" at bounding box center [1134, 27] width 60 height 26
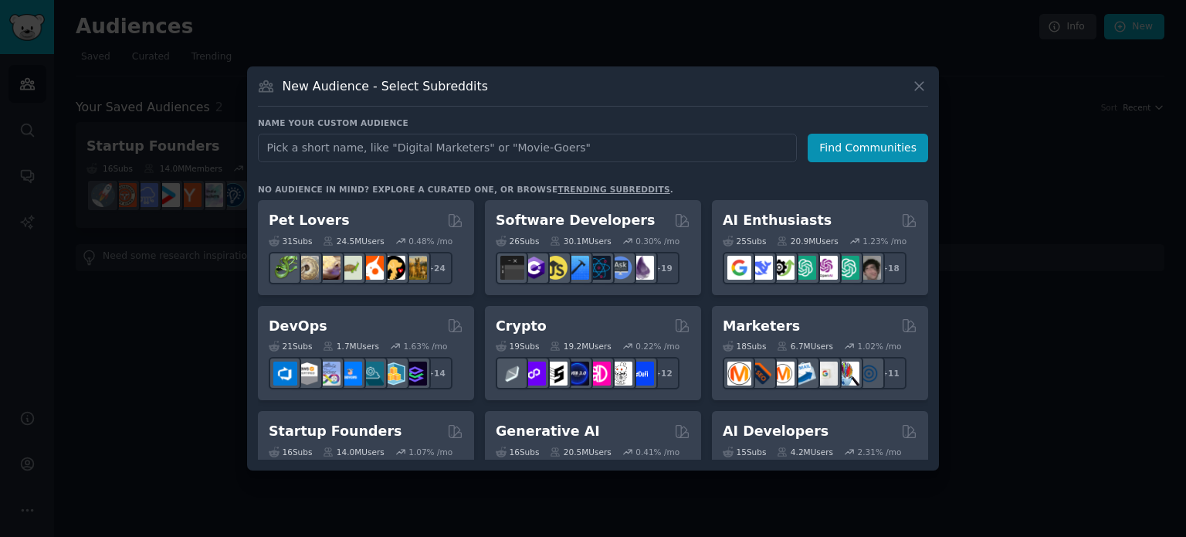
click at [874, 175] on div "Name your custom audience Audience Name Find Communities No audience in mind? E…" at bounding box center [593, 288] width 670 height 342
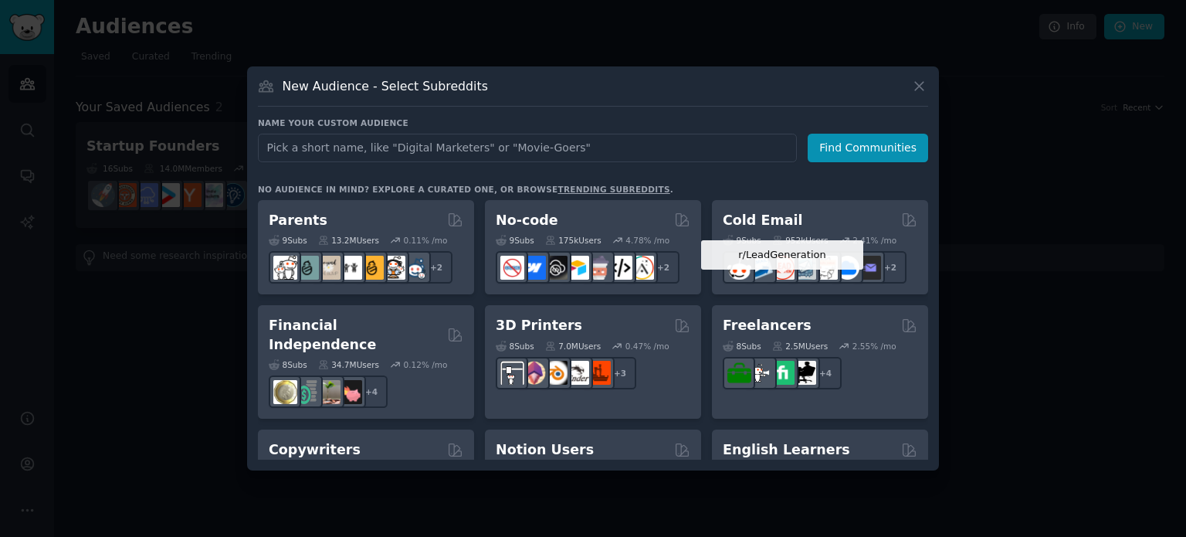
scroll to position [741, 0]
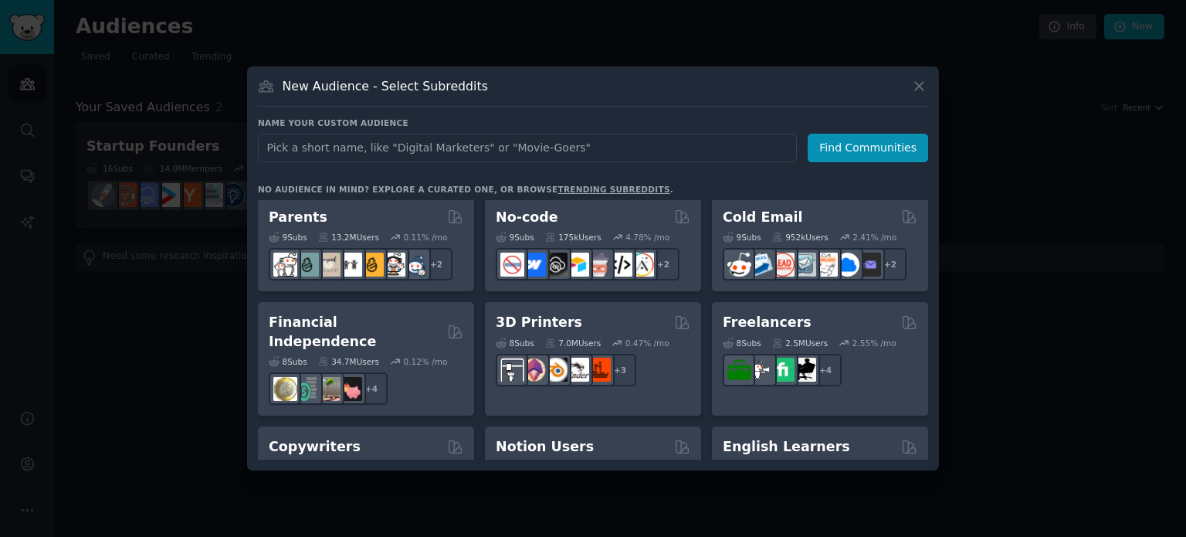
drag, startPoint x: 763, startPoint y: 209, endPoint x: 1015, endPoint y: 174, distance: 254.9
click at [1015, 174] on div at bounding box center [593, 268] width 1186 height 537
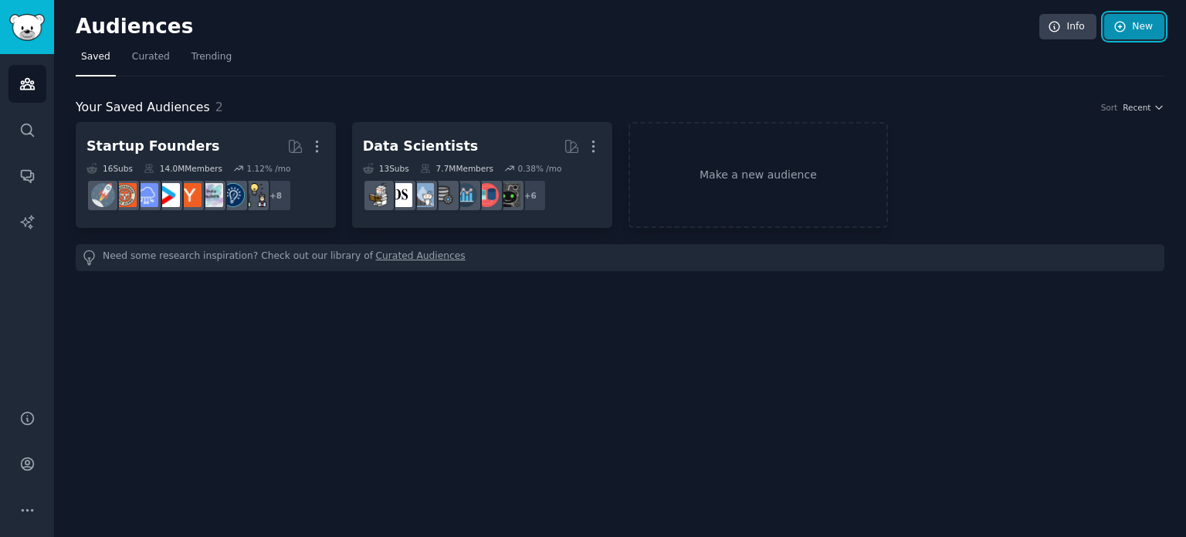
click at [1122, 21] on icon at bounding box center [1120, 27] width 14 height 14
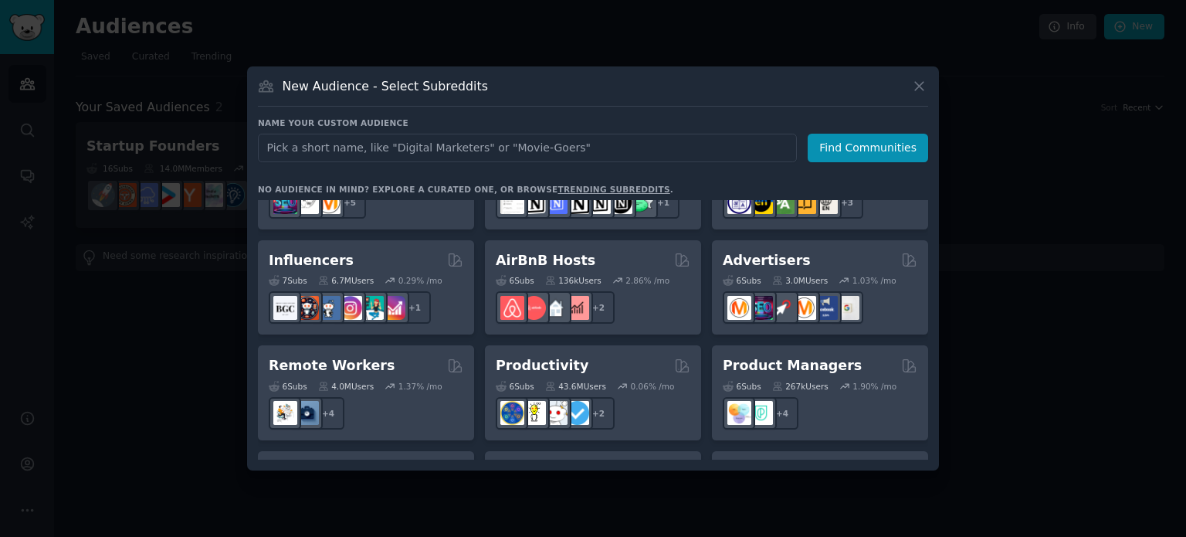
scroll to position [988, 0]
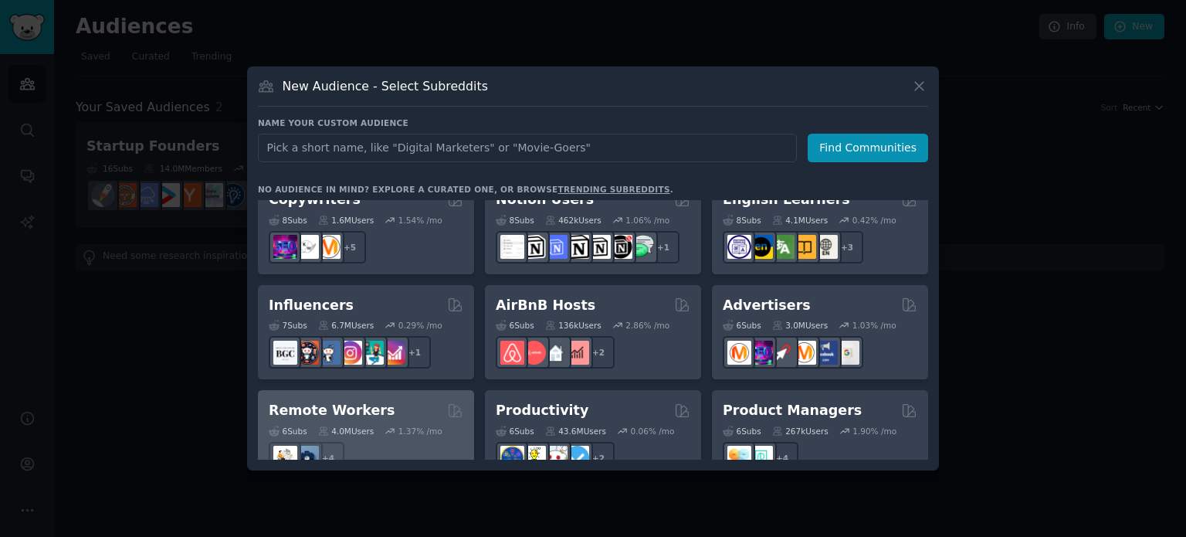
click at [361, 401] on h2 "Remote Workers" at bounding box center [332, 410] width 126 height 19
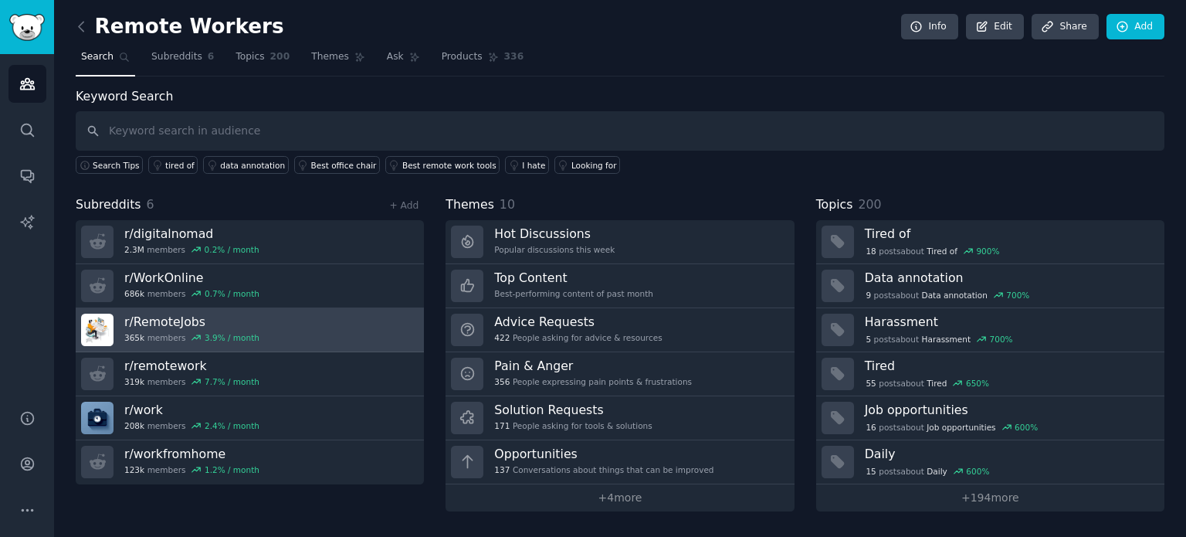
click at [239, 316] on h3 "r/ RemoteJobs" at bounding box center [191, 321] width 135 height 16
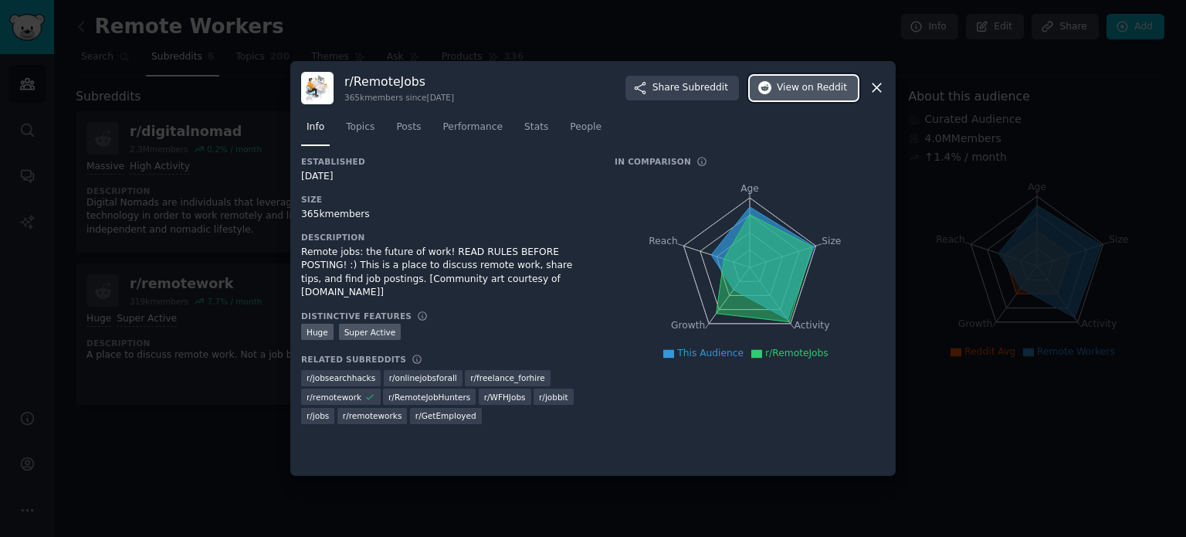
click at [820, 93] on span "on Reddit" at bounding box center [824, 88] width 45 height 14
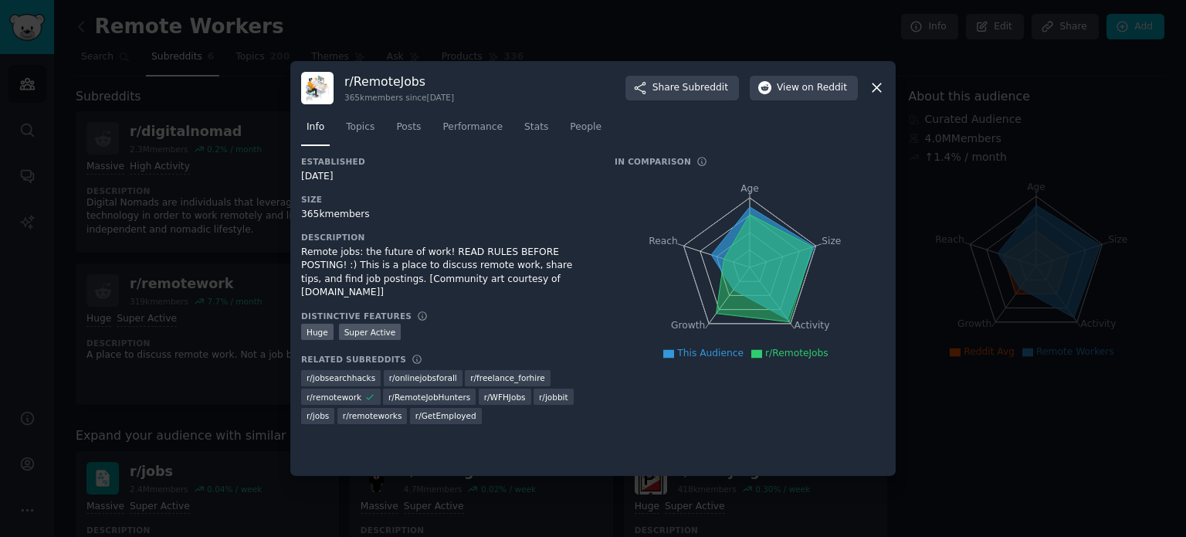
click at [877, 83] on icon at bounding box center [877, 88] width 16 height 16
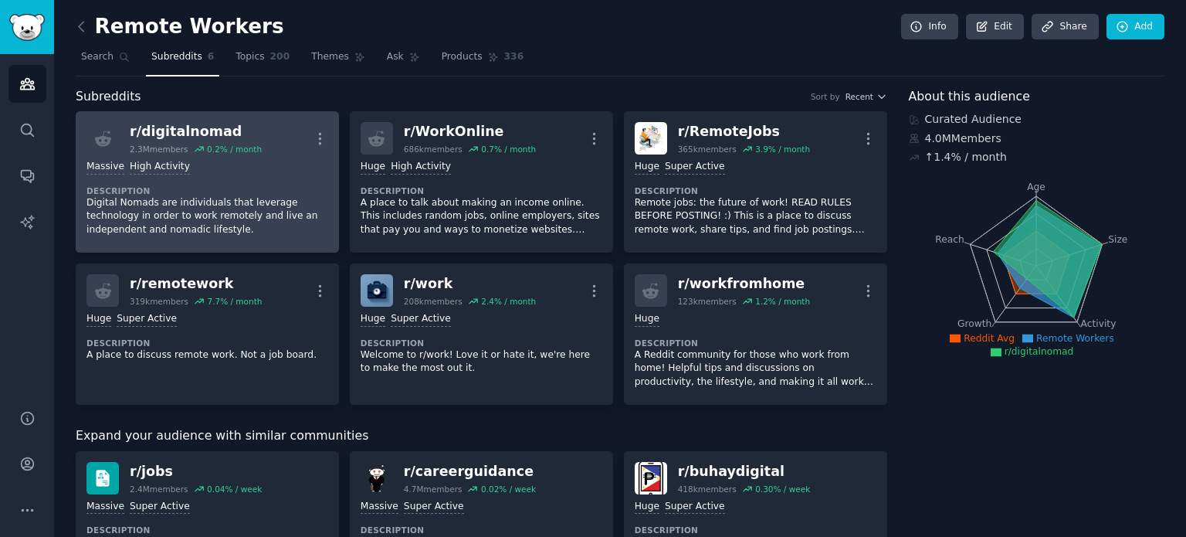
click at [242, 178] on div ">= 80th percentile for submissions / day Massive High Activity Description Digi…" at bounding box center [207, 197] width 242 height 87
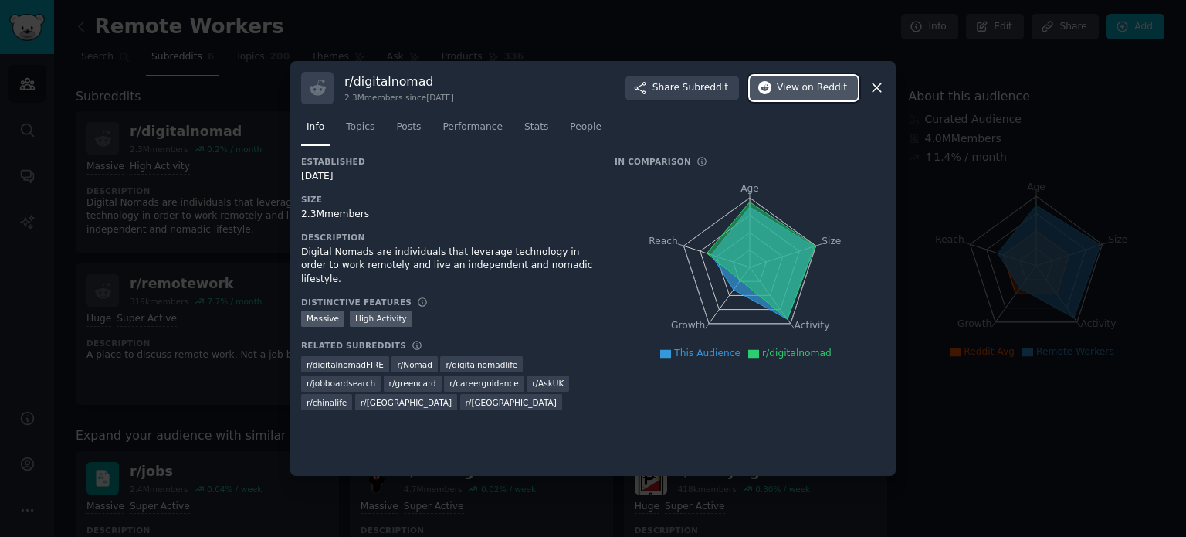
click at [785, 86] on span "View on Reddit" at bounding box center [812, 88] width 70 height 14
click at [883, 84] on icon at bounding box center [877, 88] width 16 height 16
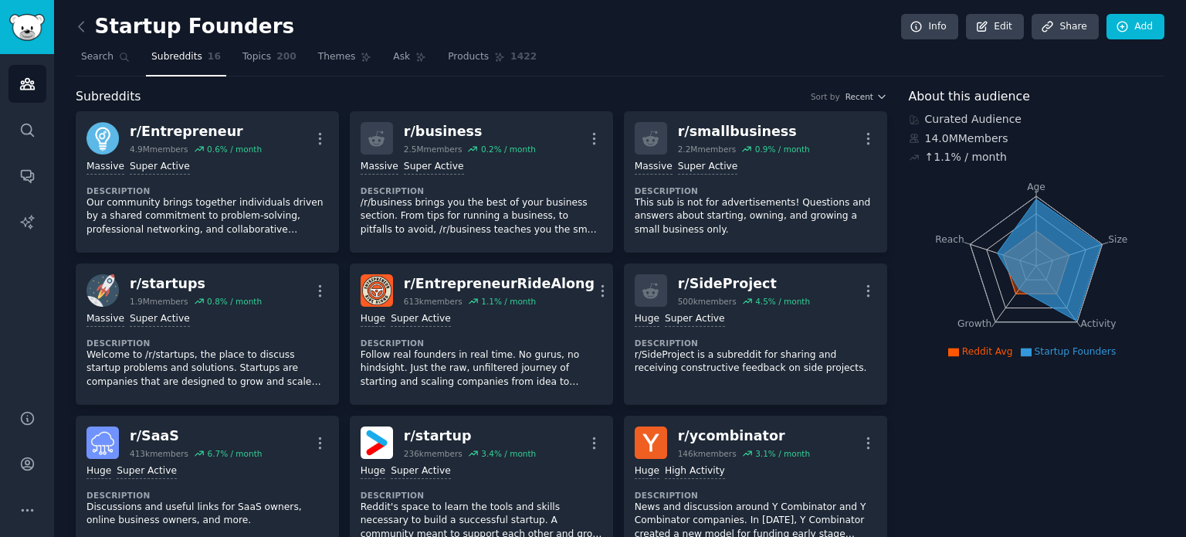
scroll to position [176, 0]
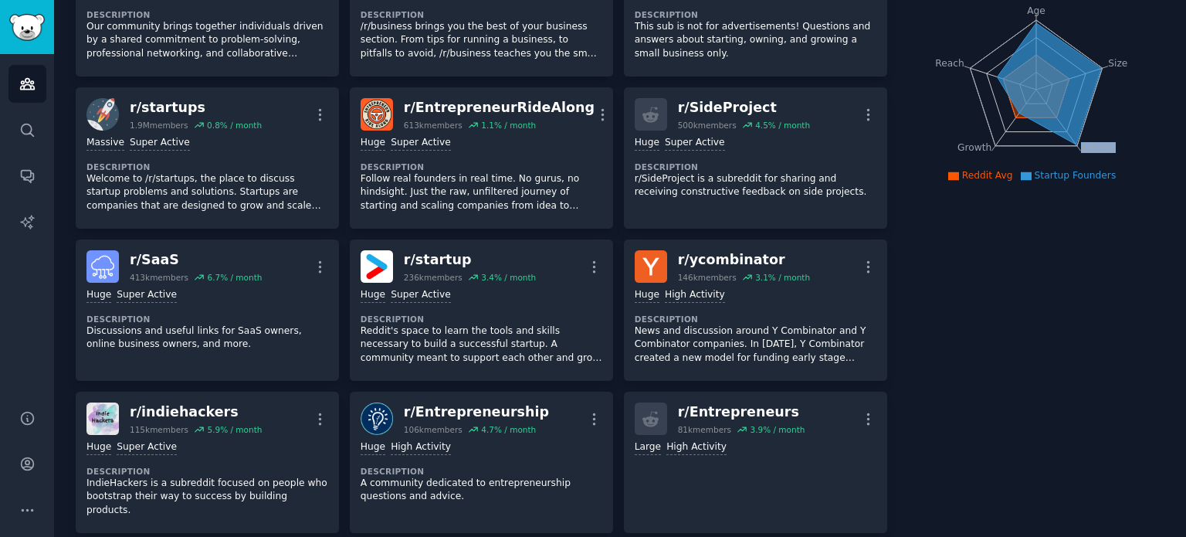
drag, startPoint x: 0, startPoint y: 0, endPoint x: 1177, endPoint y: 99, distance: 1180.7
click at [1177, 99] on main "Startup Founders Info Edit Share Add Search Subreddits 16 Topics 200 Themes Ask…" at bounding box center [620, 268] width 1132 height 537
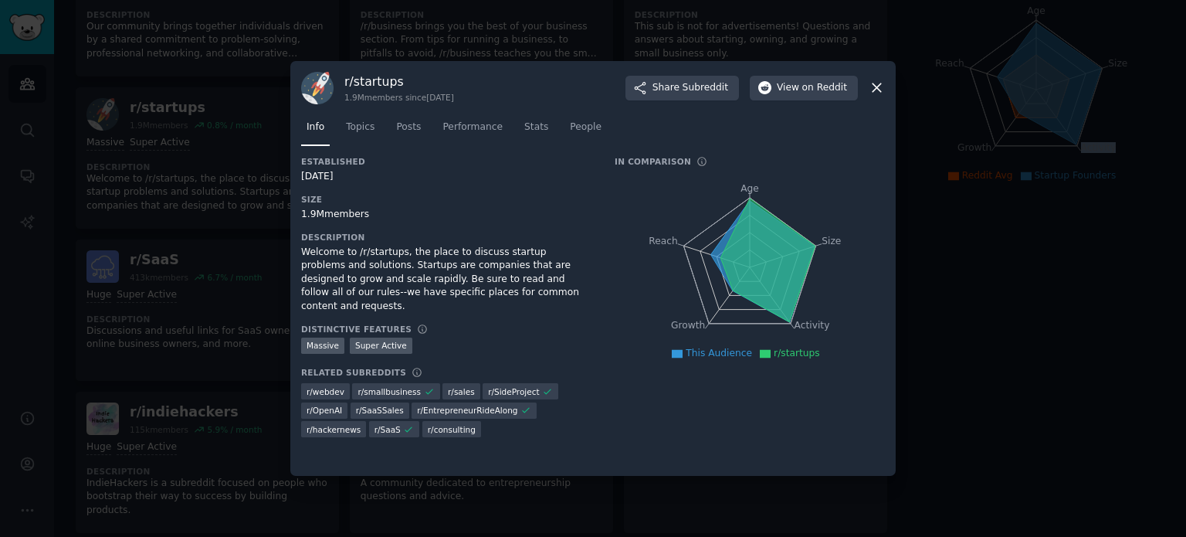
click at [875, 85] on icon at bounding box center [877, 88] width 16 height 16
click at [882, 83] on icon at bounding box center [877, 88] width 16 height 16
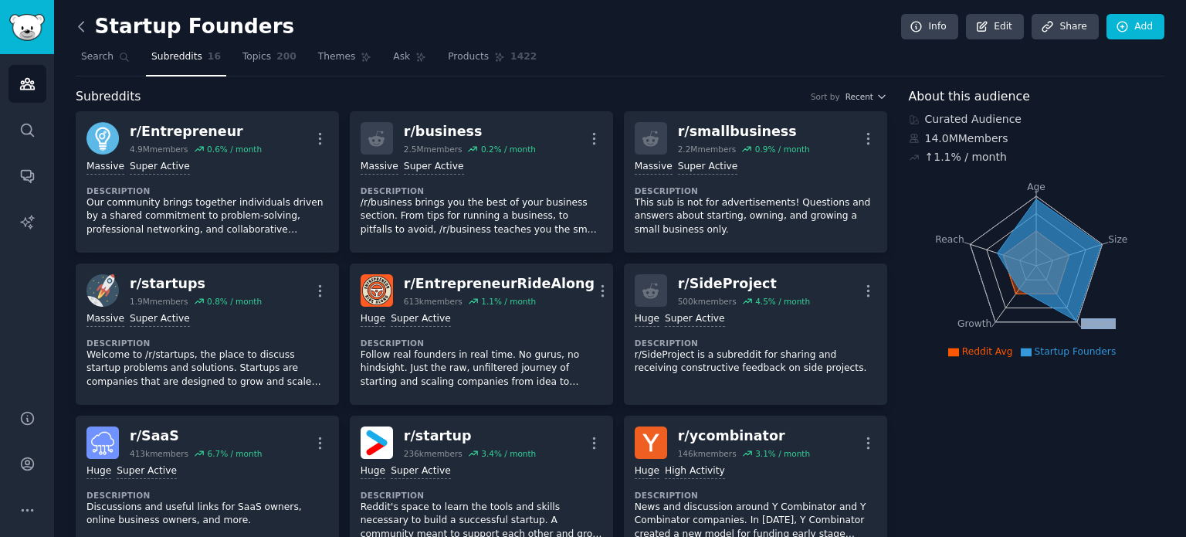
click at [76, 25] on icon at bounding box center [81, 27] width 16 height 16
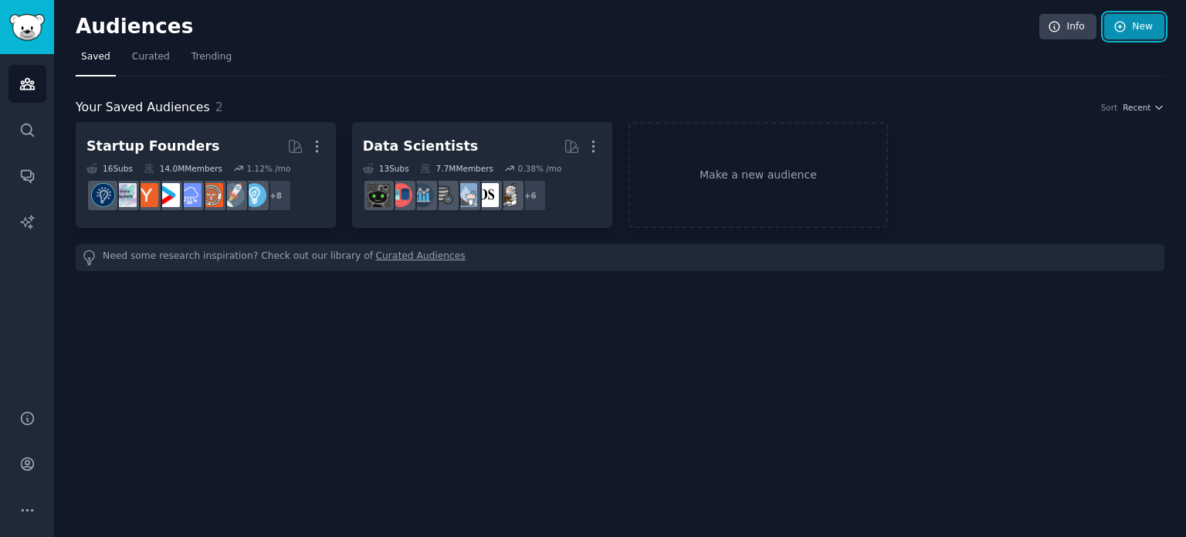
click at [1114, 21] on icon at bounding box center [1120, 27] width 14 height 14
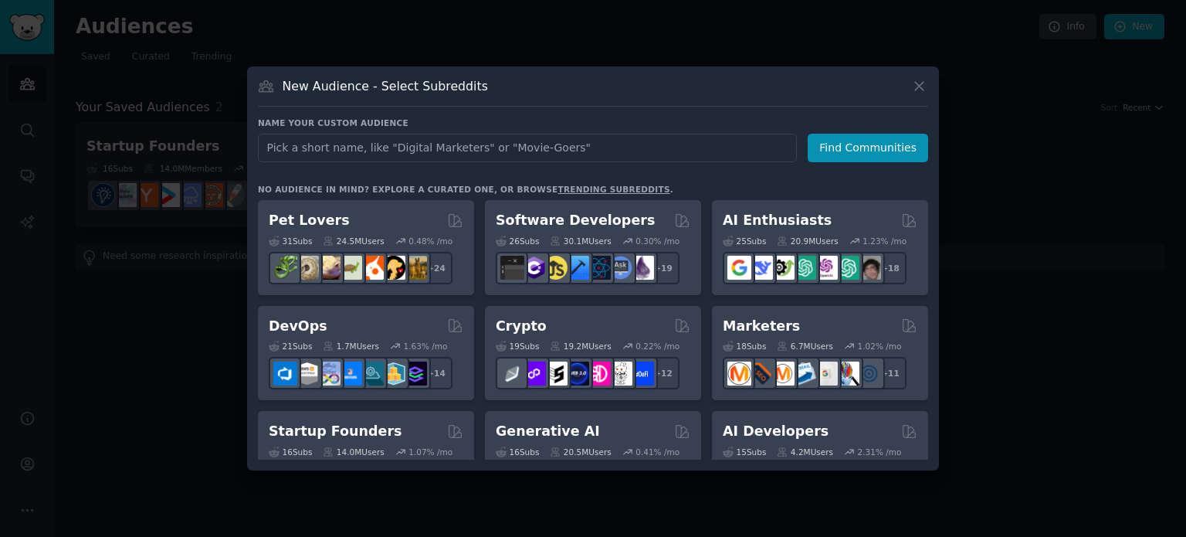
click at [918, 184] on h3 "No audience in mind? Explore a curated one, or browse trending subreddits ." at bounding box center [593, 189] width 670 height 11
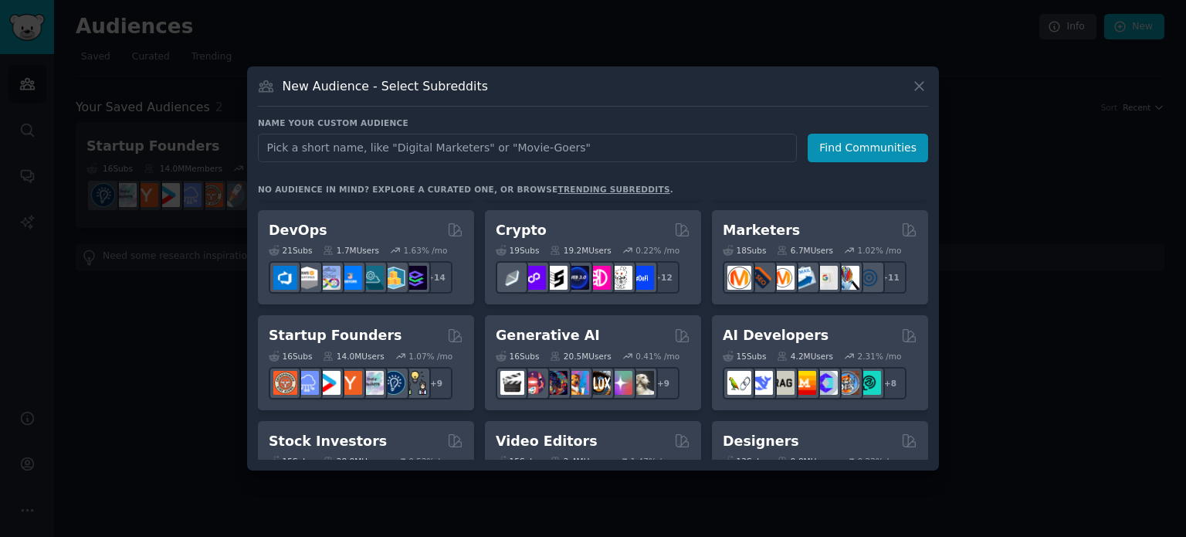
scroll to position [93, 0]
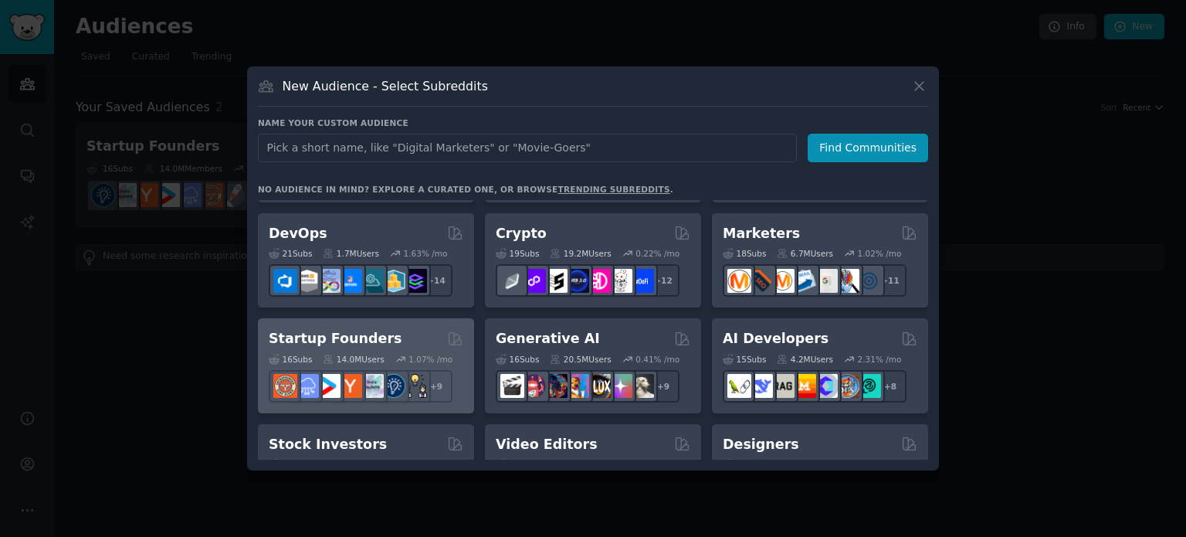
click at [373, 330] on h2 "Startup Founders" at bounding box center [335, 338] width 133 height 19
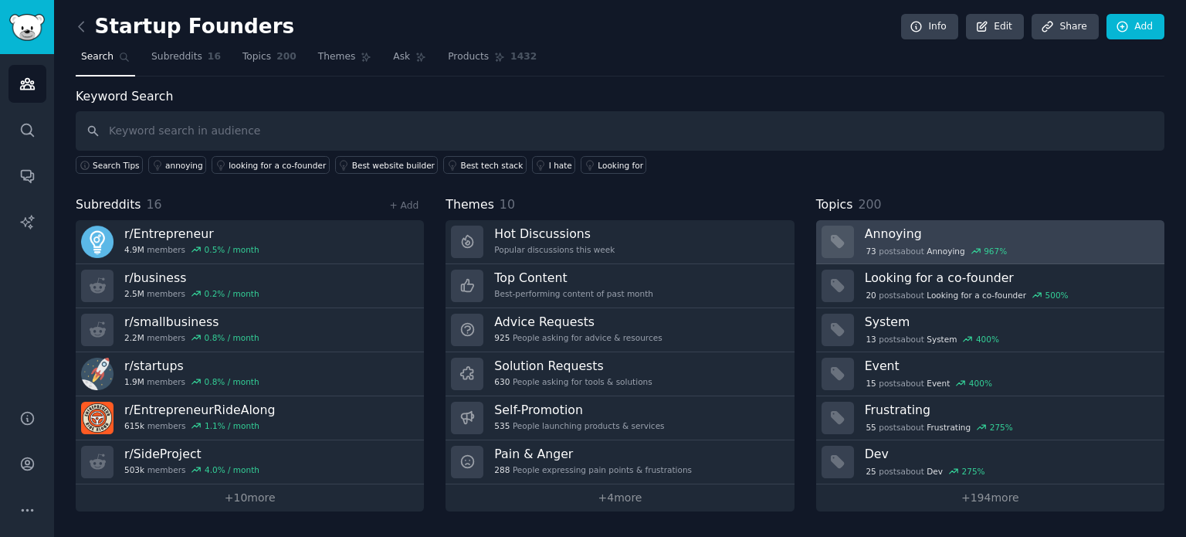
click at [916, 249] on div "73 post s about Annoying 967 %" at bounding box center [937, 251] width 144 height 14
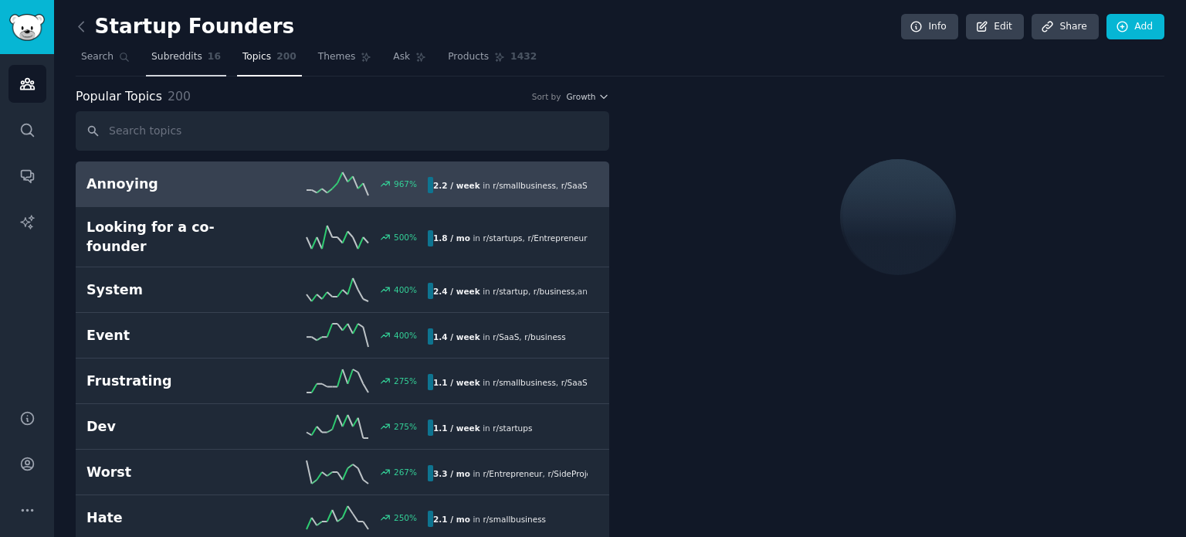
click at [164, 62] on span "Subreddits" at bounding box center [176, 57] width 51 height 14
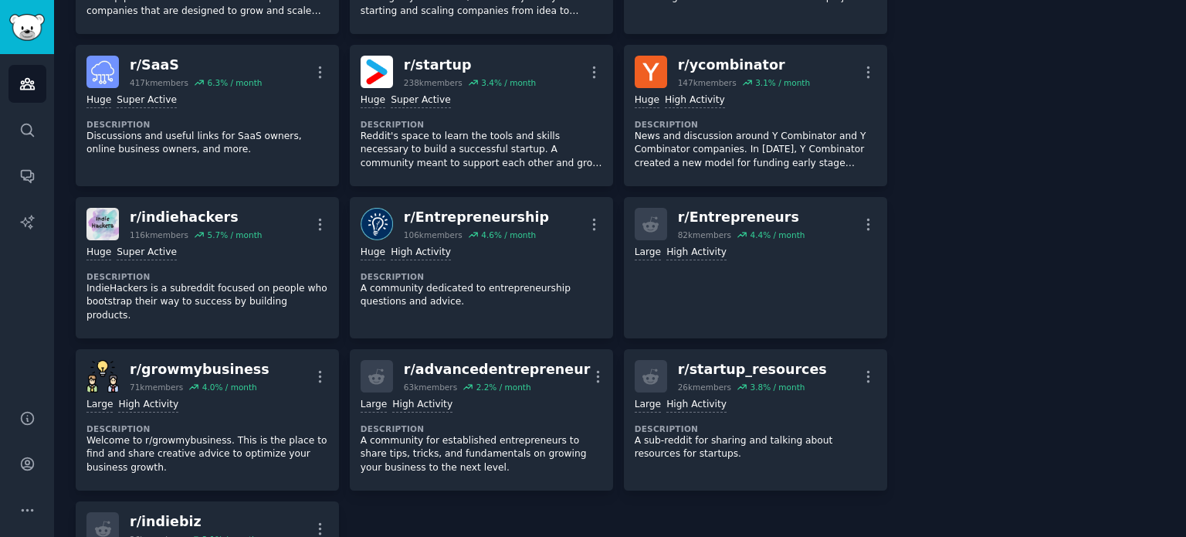
scroll to position [401, 0]
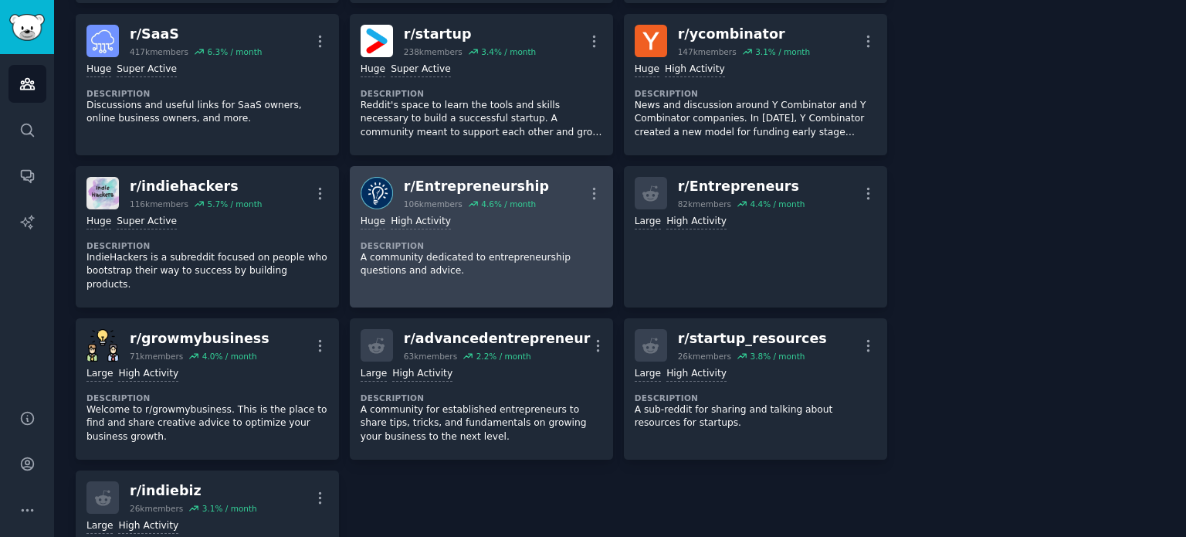
click at [489, 206] on div "4.6 % / month" at bounding box center [508, 203] width 55 height 11
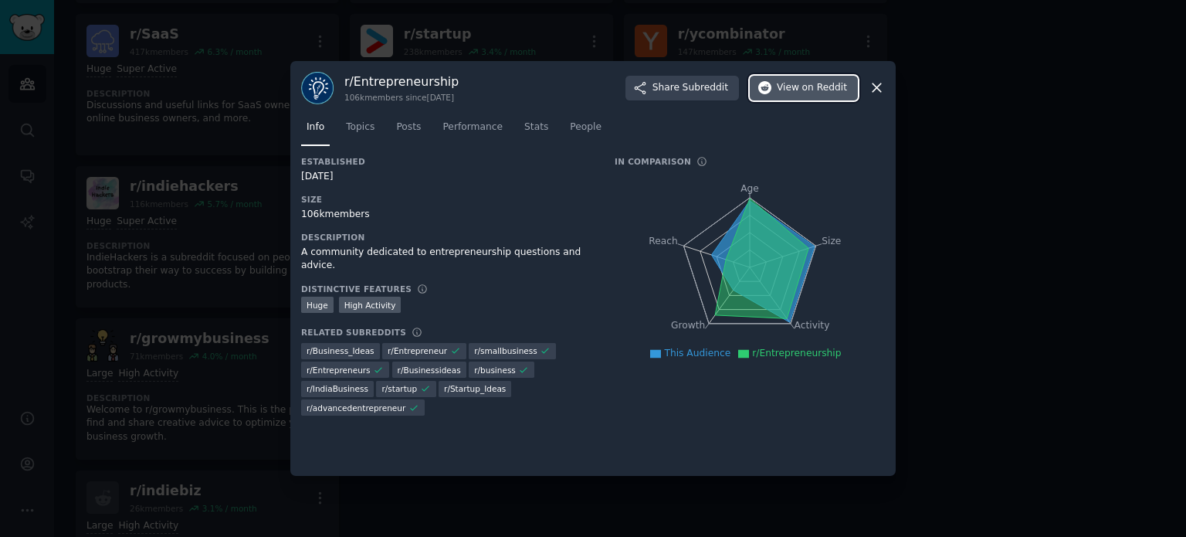
click at [831, 83] on span "on Reddit" at bounding box center [824, 88] width 45 height 14
